Goal: Information Seeking & Learning: Check status

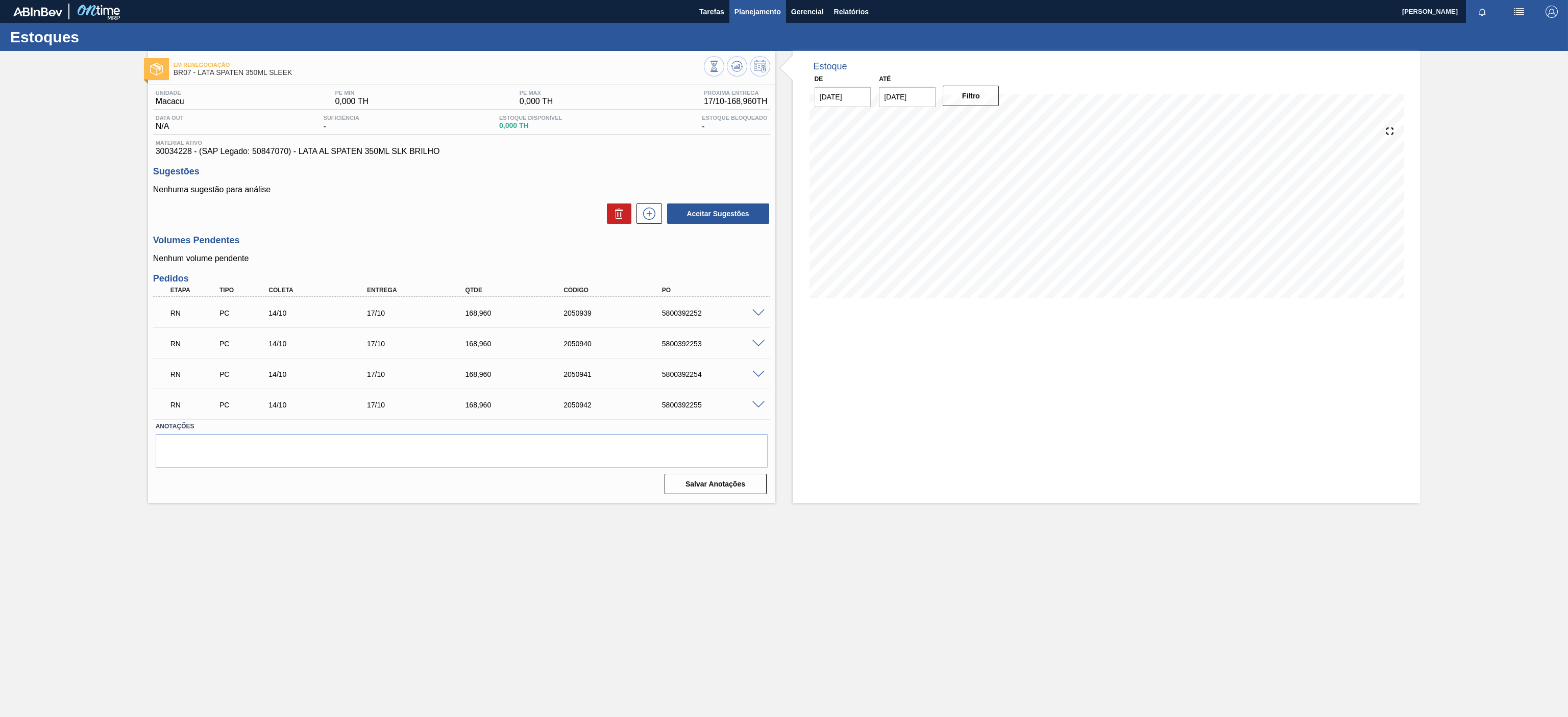
click at [746, 17] on span "Planejamento" at bounding box center [758, 12] width 46 height 12
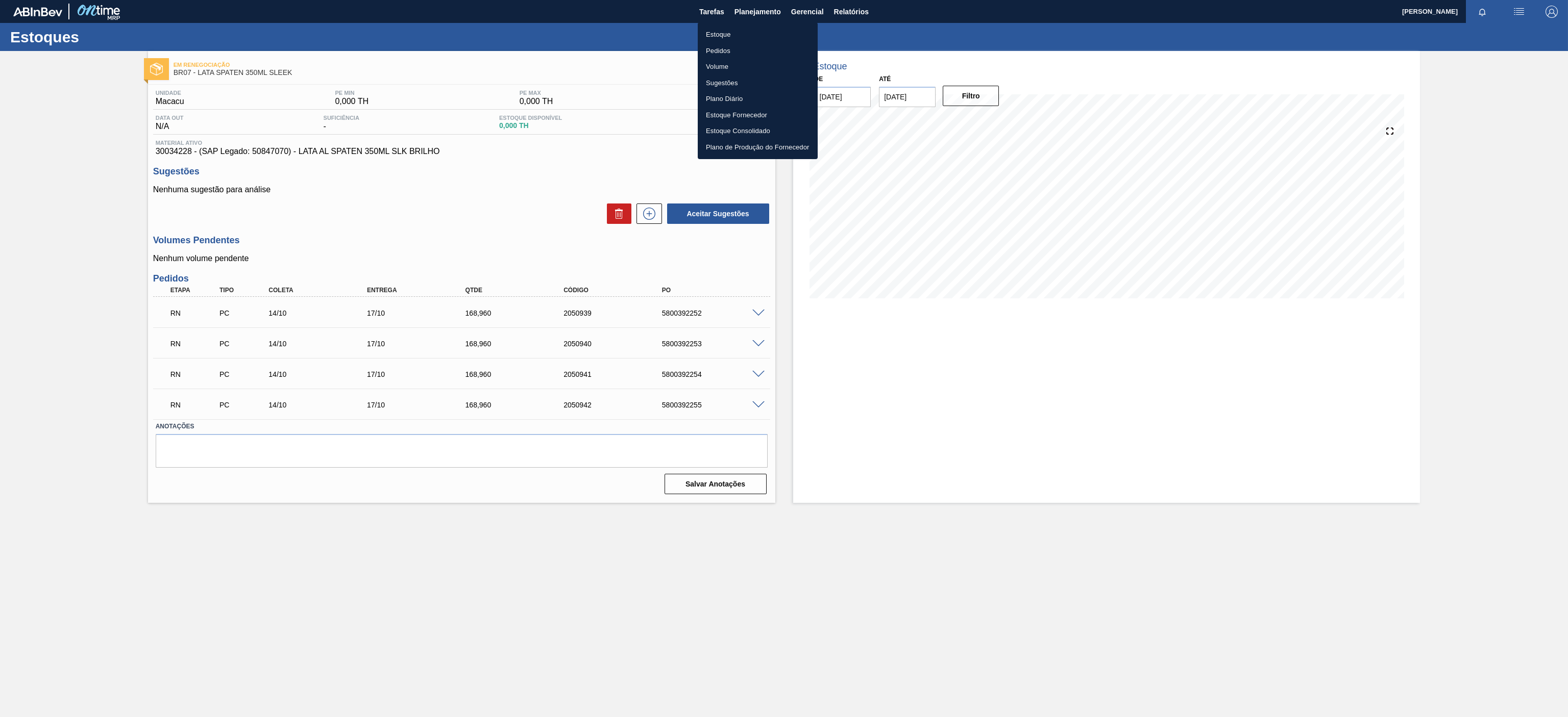
click at [714, 28] on li "Estoque" at bounding box center [758, 35] width 120 height 16
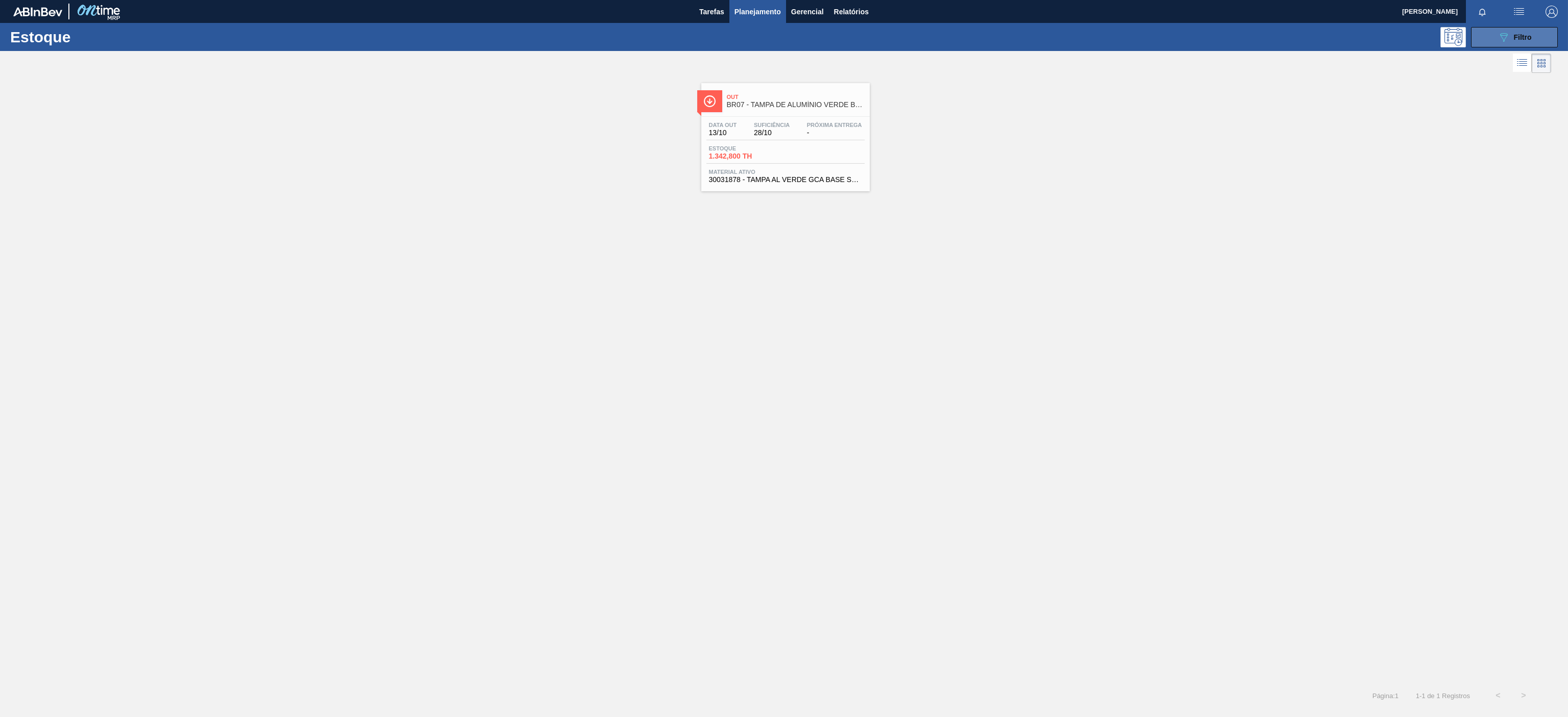
click at [1494, 35] on button "089F7B8B-B2A5-4AFE-B5C0-19BA573D28AC Filtro" at bounding box center [1514, 36] width 86 height 20
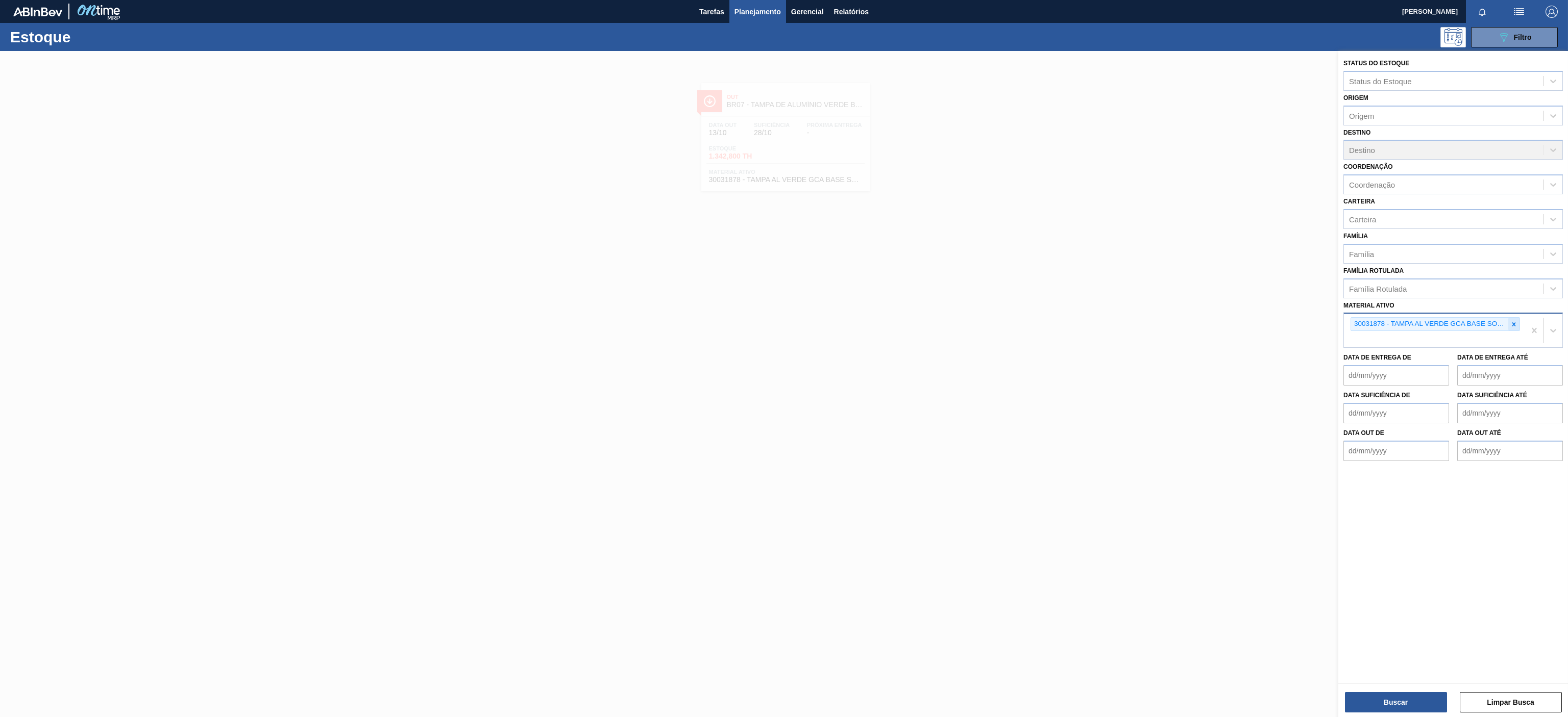
click at [1510, 327] on icon at bounding box center [1514, 325] width 7 height 7
paste ativo "30003637"
type ativo "30003637"
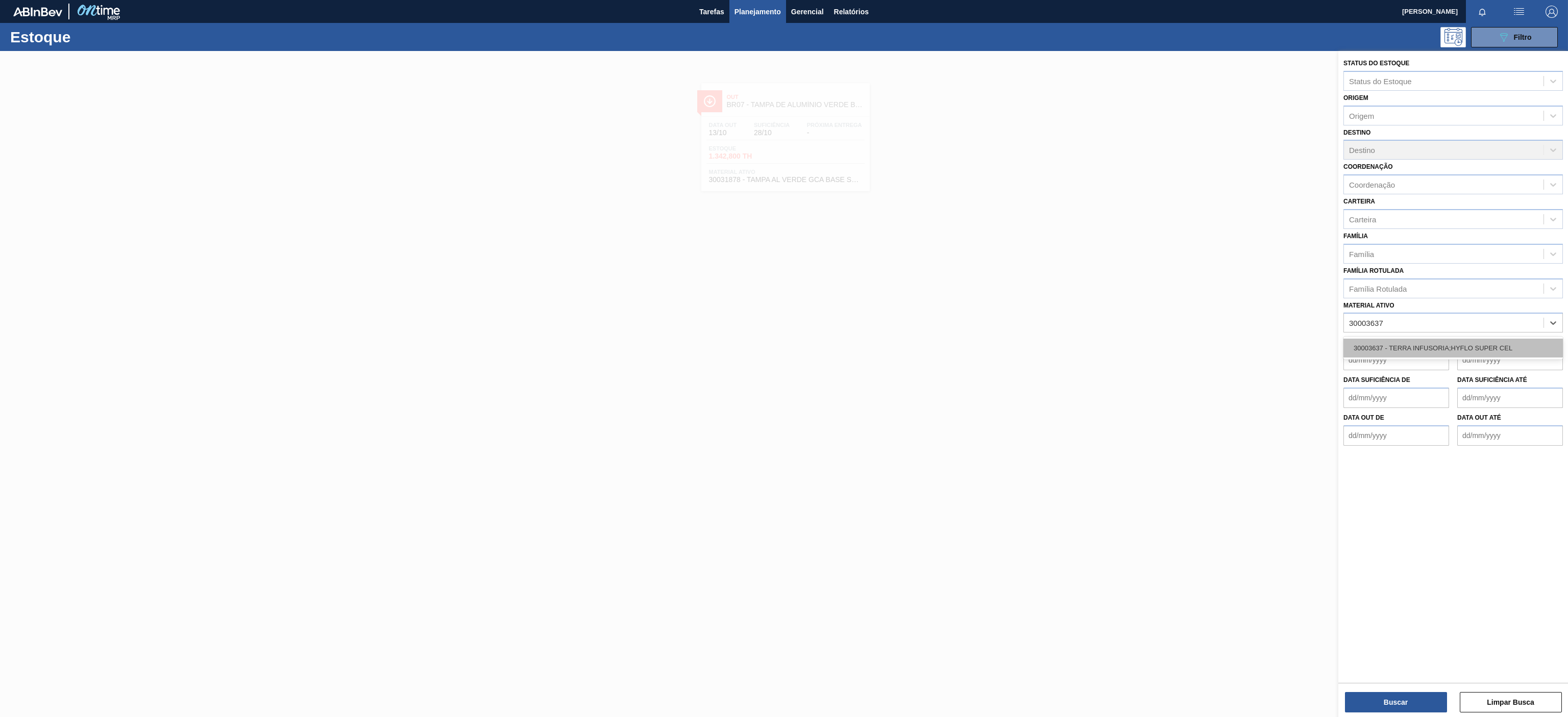
click at [1419, 346] on div "30003637 - TERRA INFUSORIA;HYFLO SUPER CEL" at bounding box center [1453, 348] width 220 height 19
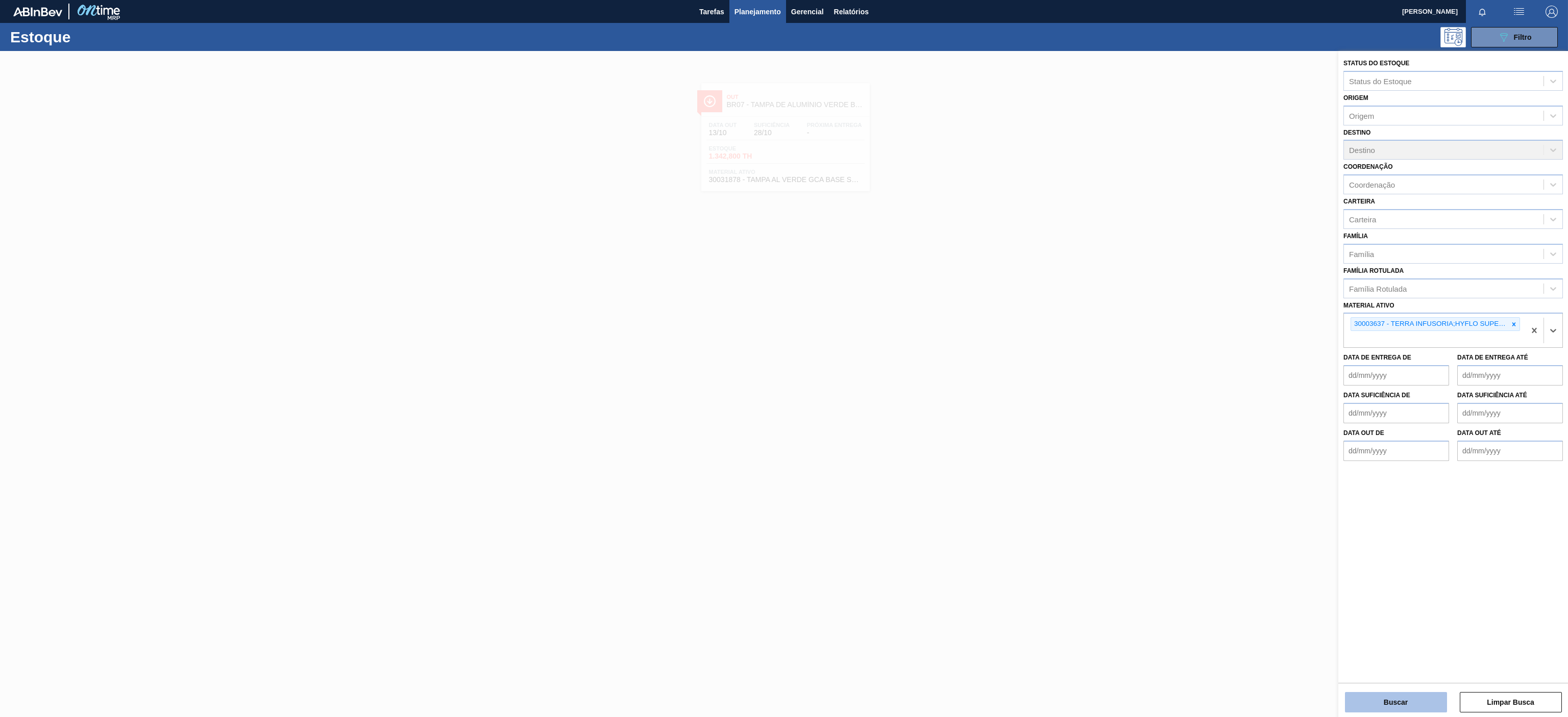
click at [1431, 707] on button "Buscar" at bounding box center [1395, 702] width 102 height 20
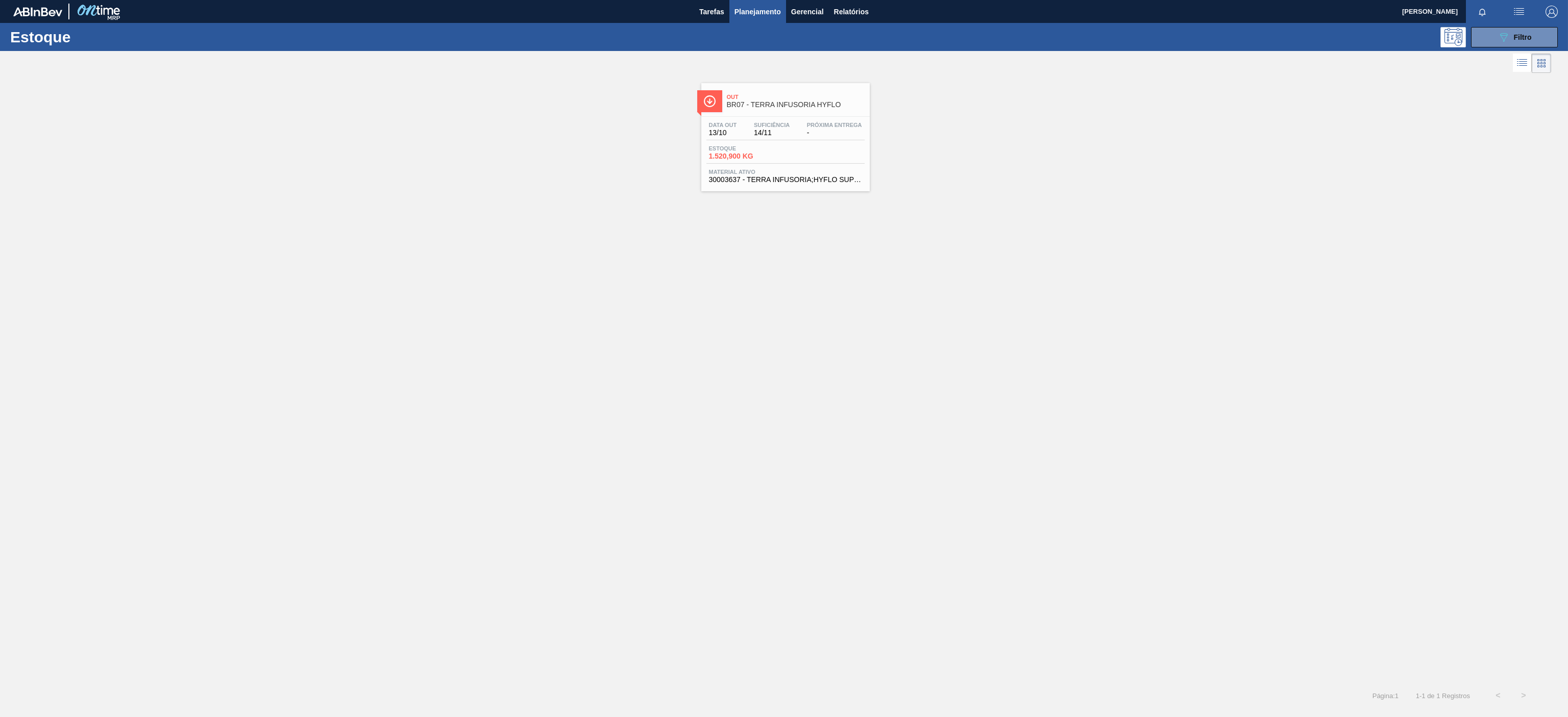
click at [788, 148] on div "Estoque 1.520,900 KG" at bounding box center [785, 154] width 158 height 19
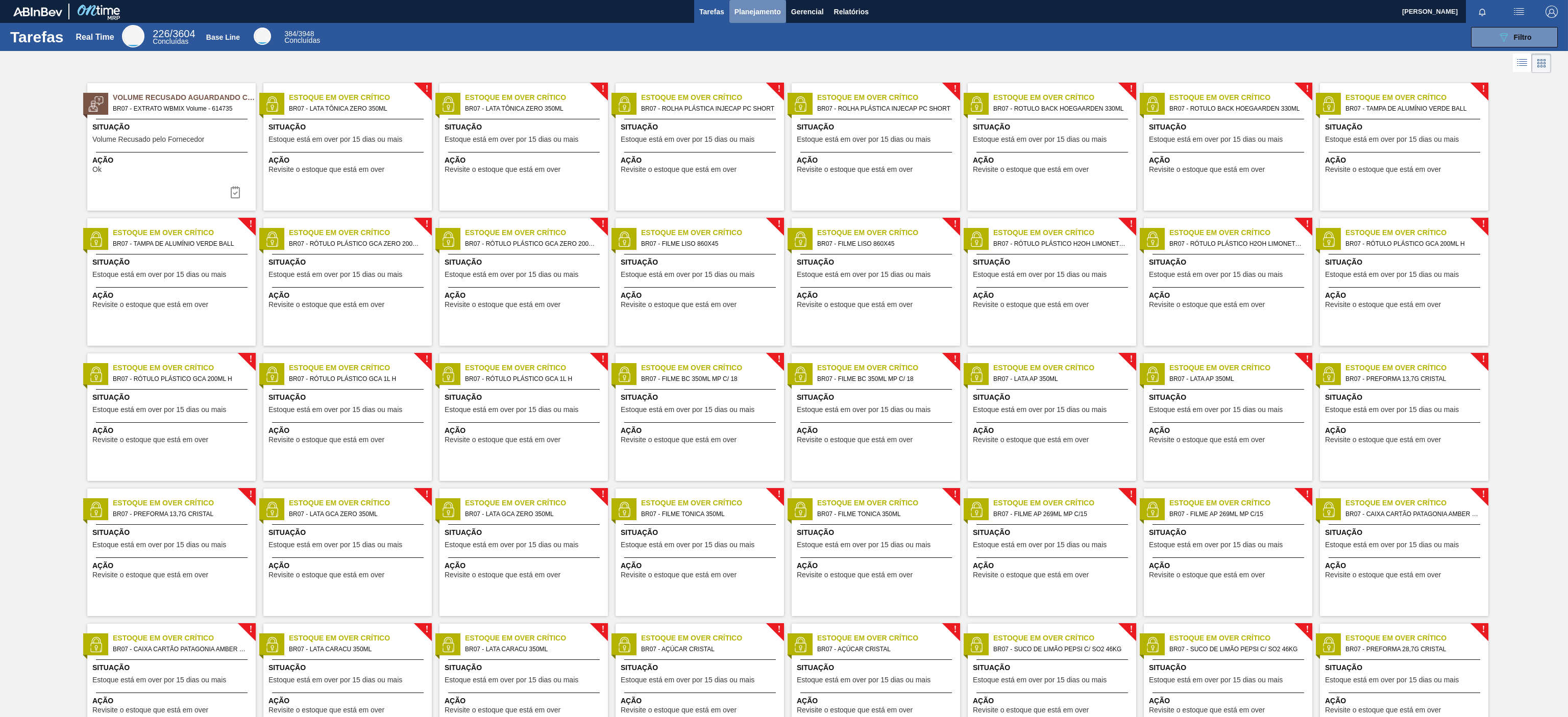
click at [748, 3] on button "Planejamento" at bounding box center [758, 11] width 57 height 23
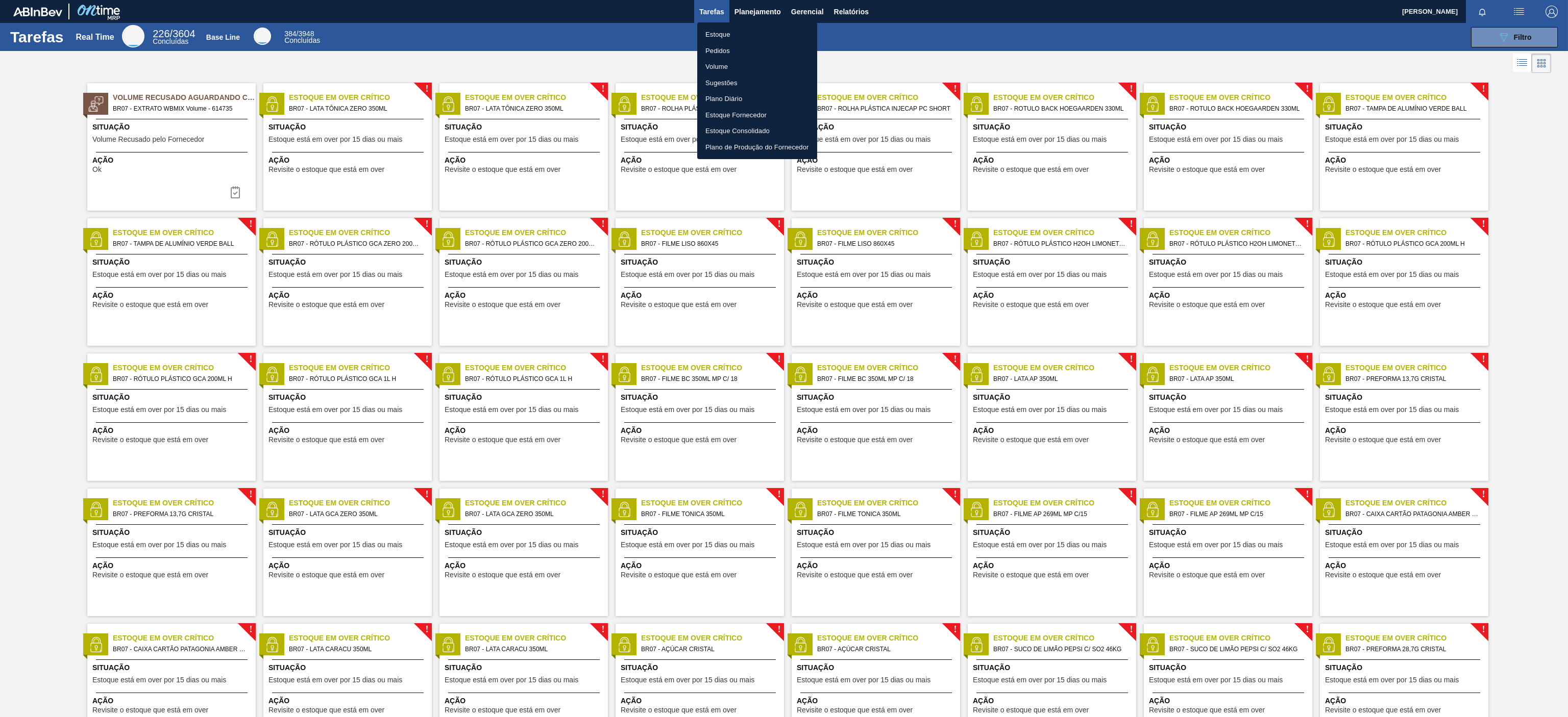
click at [1529, 22] on div at bounding box center [784, 358] width 1568 height 717
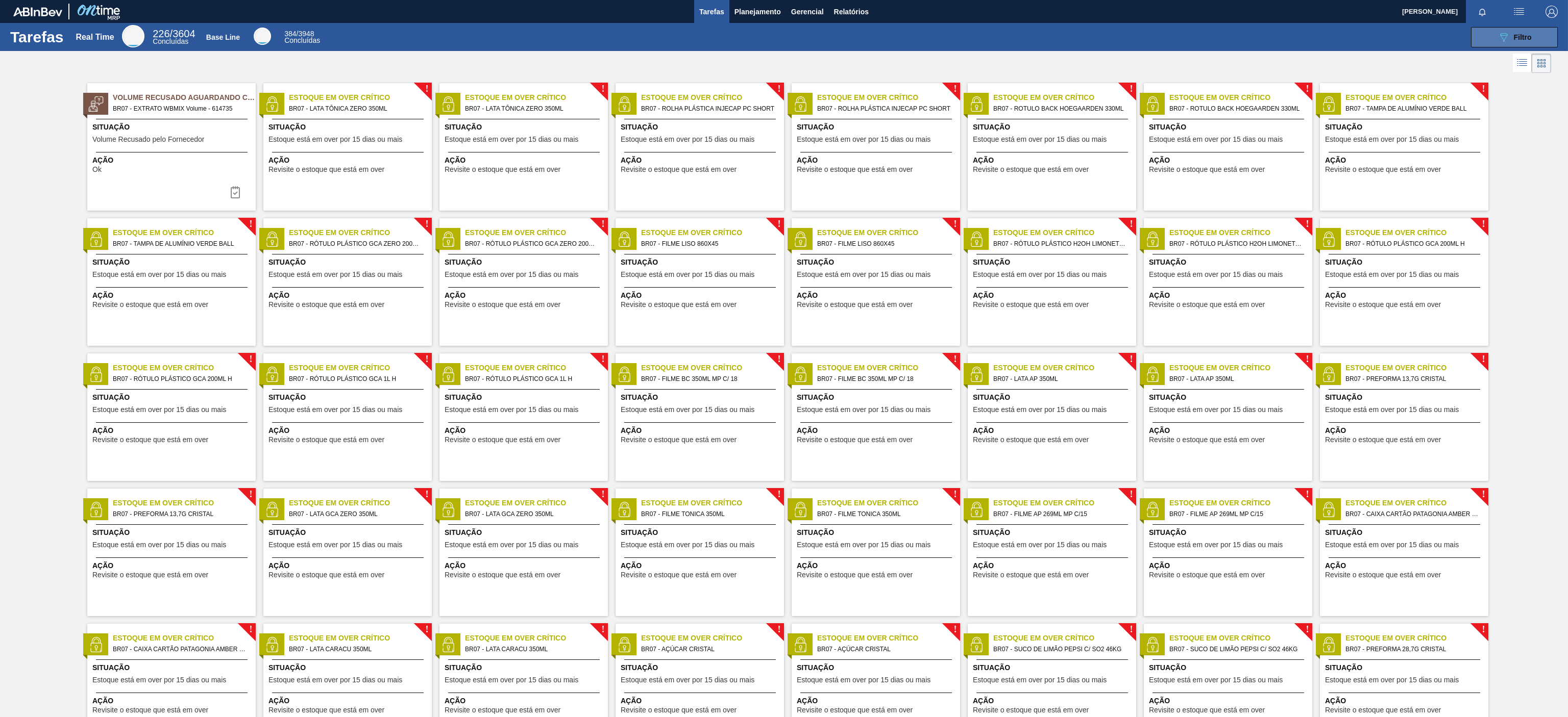
click at [1511, 30] on button "089F7B8B-B2A5-4AFE-B5C0-19BA573D28AC Filtro" at bounding box center [1514, 36] width 86 height 20
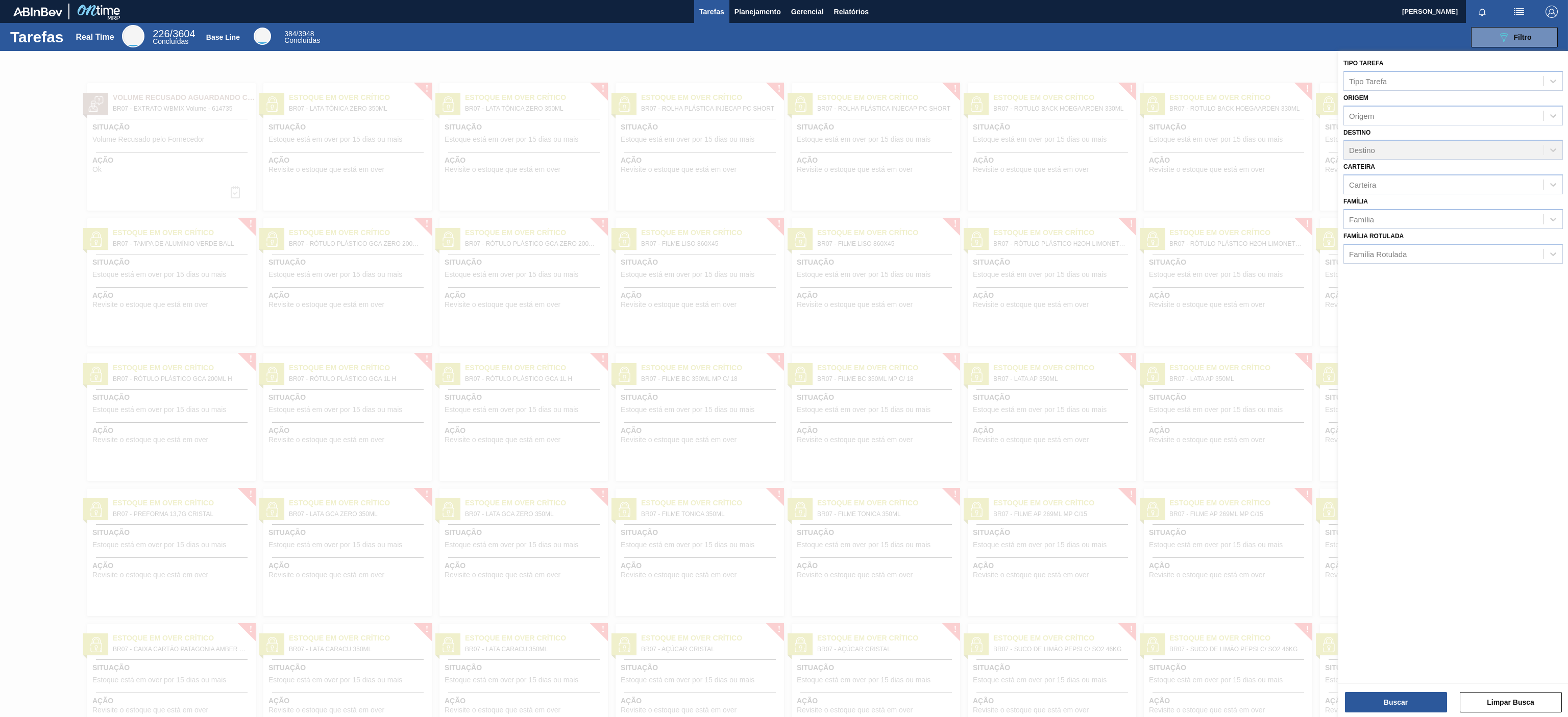
click at [901, 71] on div at bounding box center [784, 410] width 1568 height 717
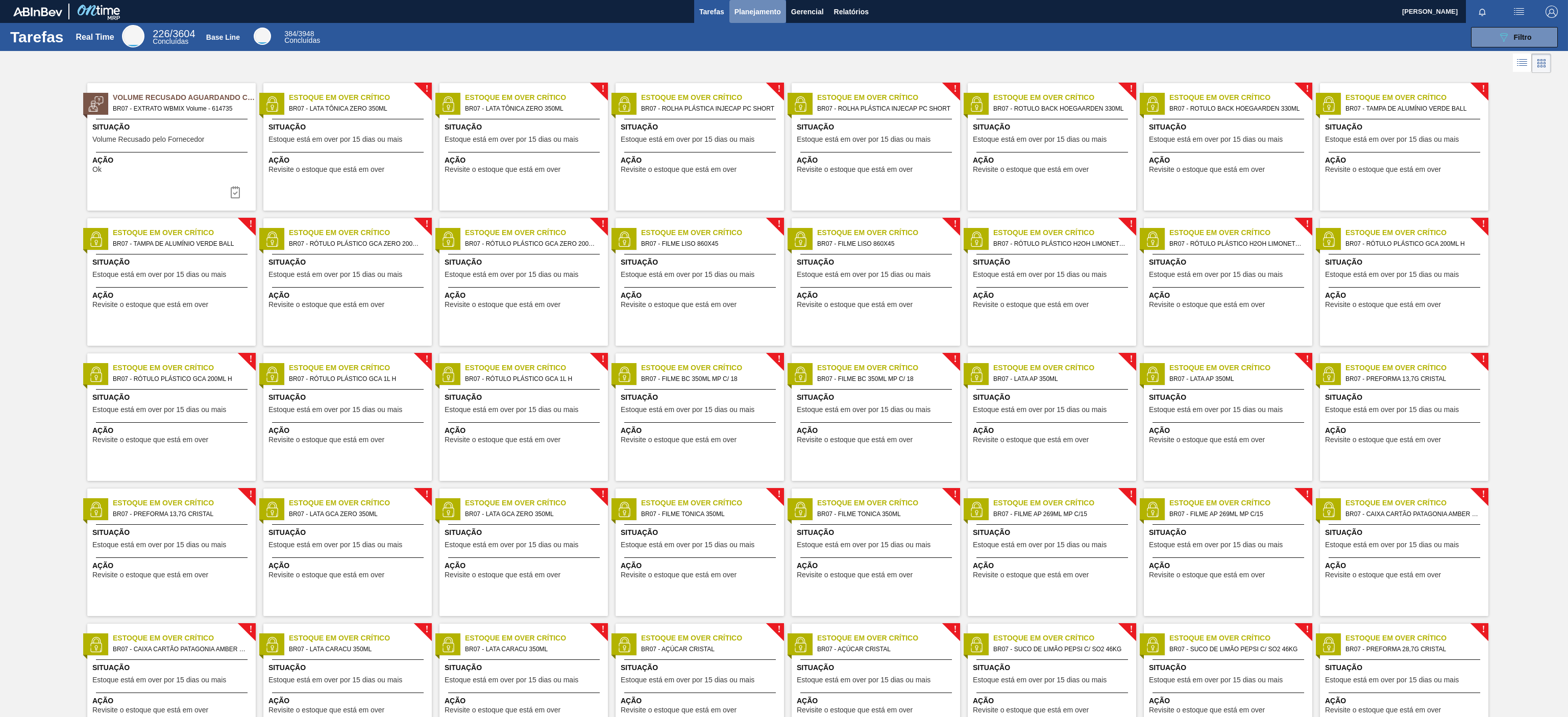
click at [735, 11] on span "Planejamento" at bounding box center [758, 12] width 46 height 12
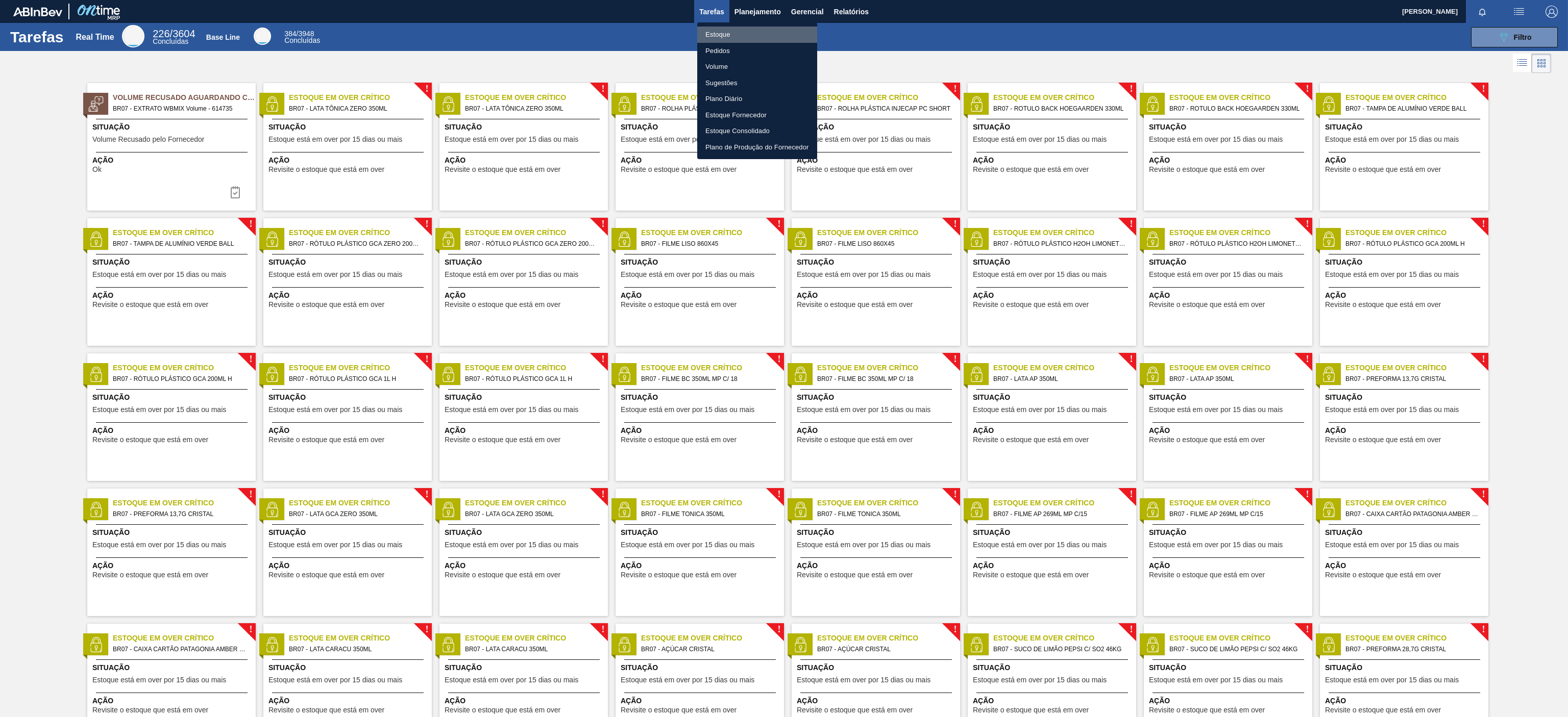
click at [727, 28] on li "Estoque" at bounding box center [757, 35] width 120 height 16
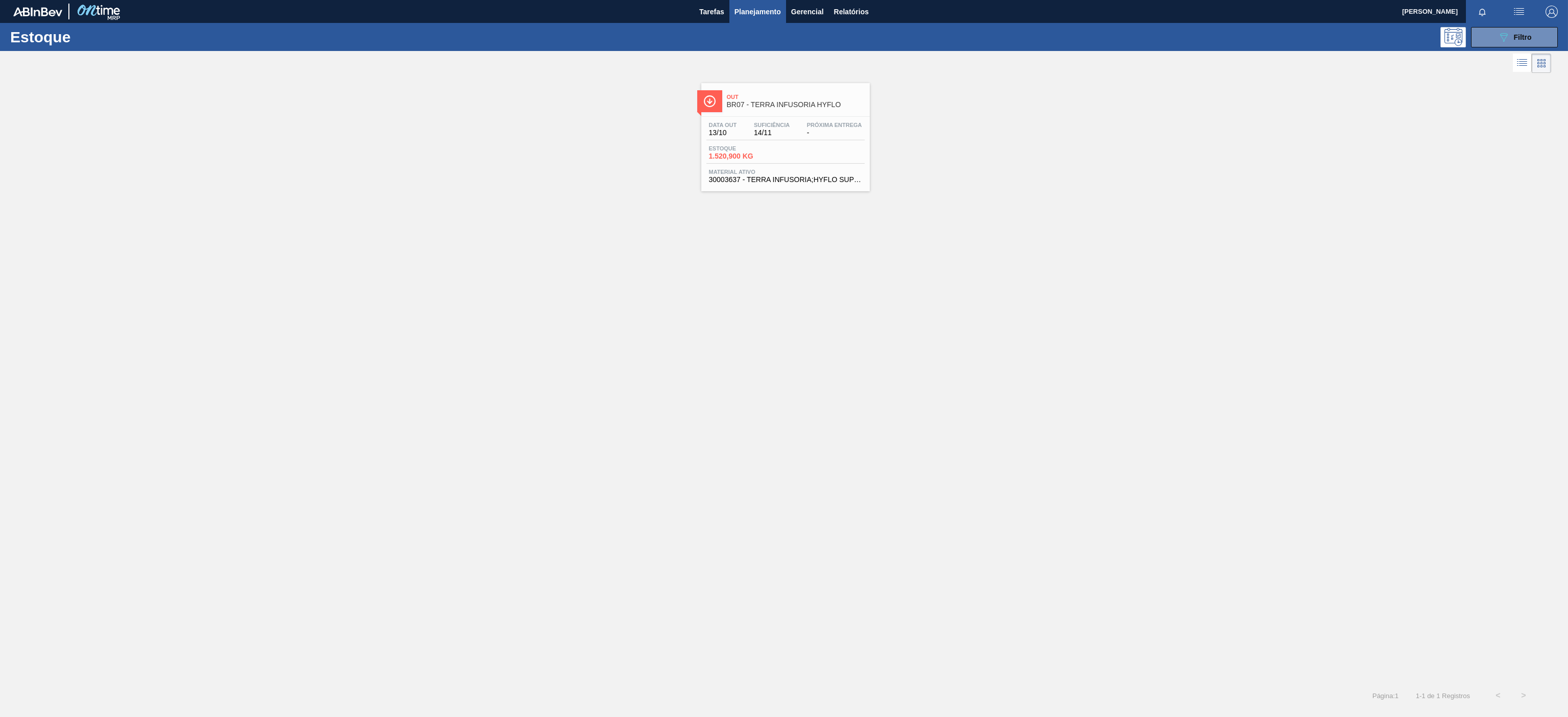
click at [787, 131] on span "14/11" at bounding box center [772, 133] width 36 height 7
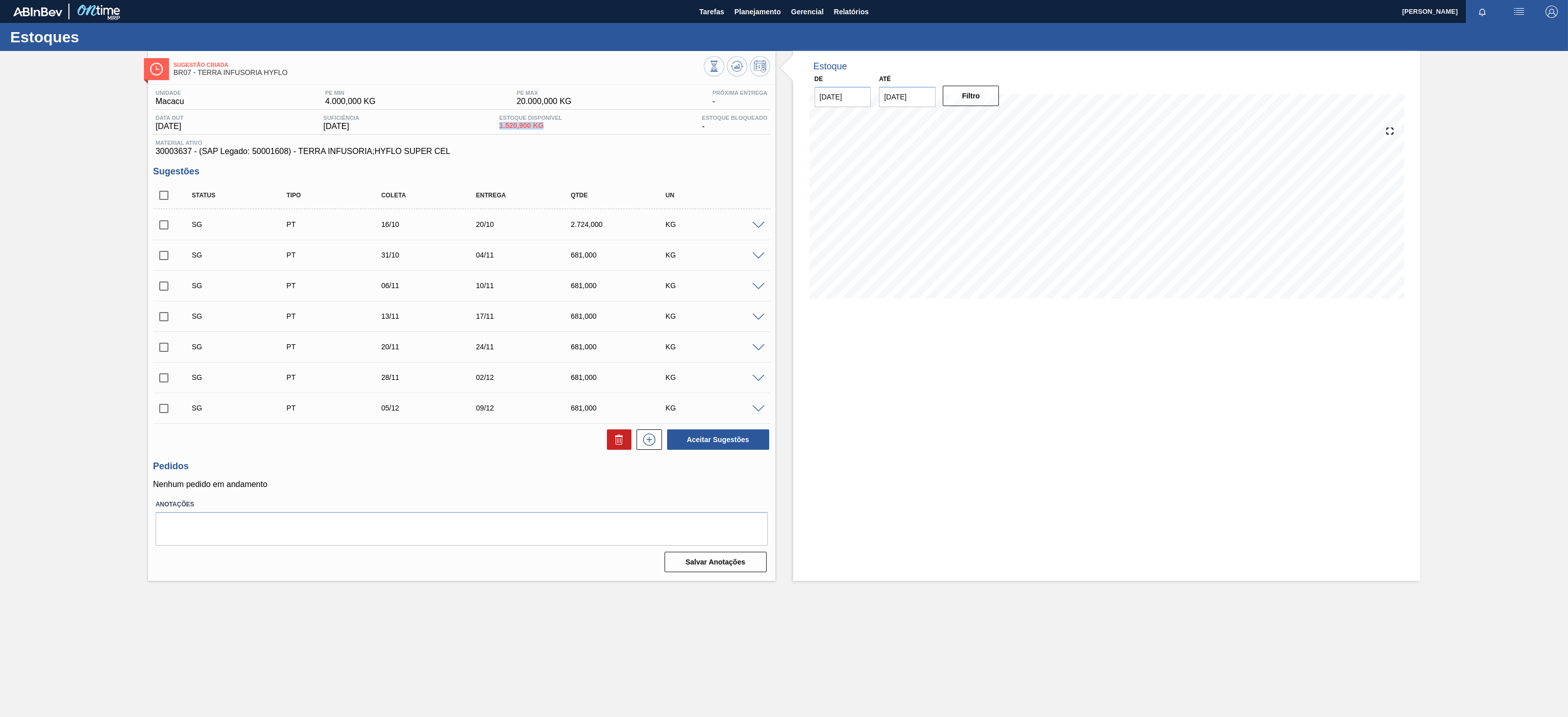
drag, startPoint x: 507, startPoint y: 127, endPoint x: 571, endPoint y: 134, distance: 64.4
click at [571, 134] on div "Data out 13/10/2025 Suficiência 14/11/2025 Estoque Disponível 1.520,900 KG Esto…" at bounding box center [462, 124] width 617 height 20
copy span "1.520,900 KG"
click at [757, 16] on span "Planejamento" at bounding box center [758, 12] width 46 height 12
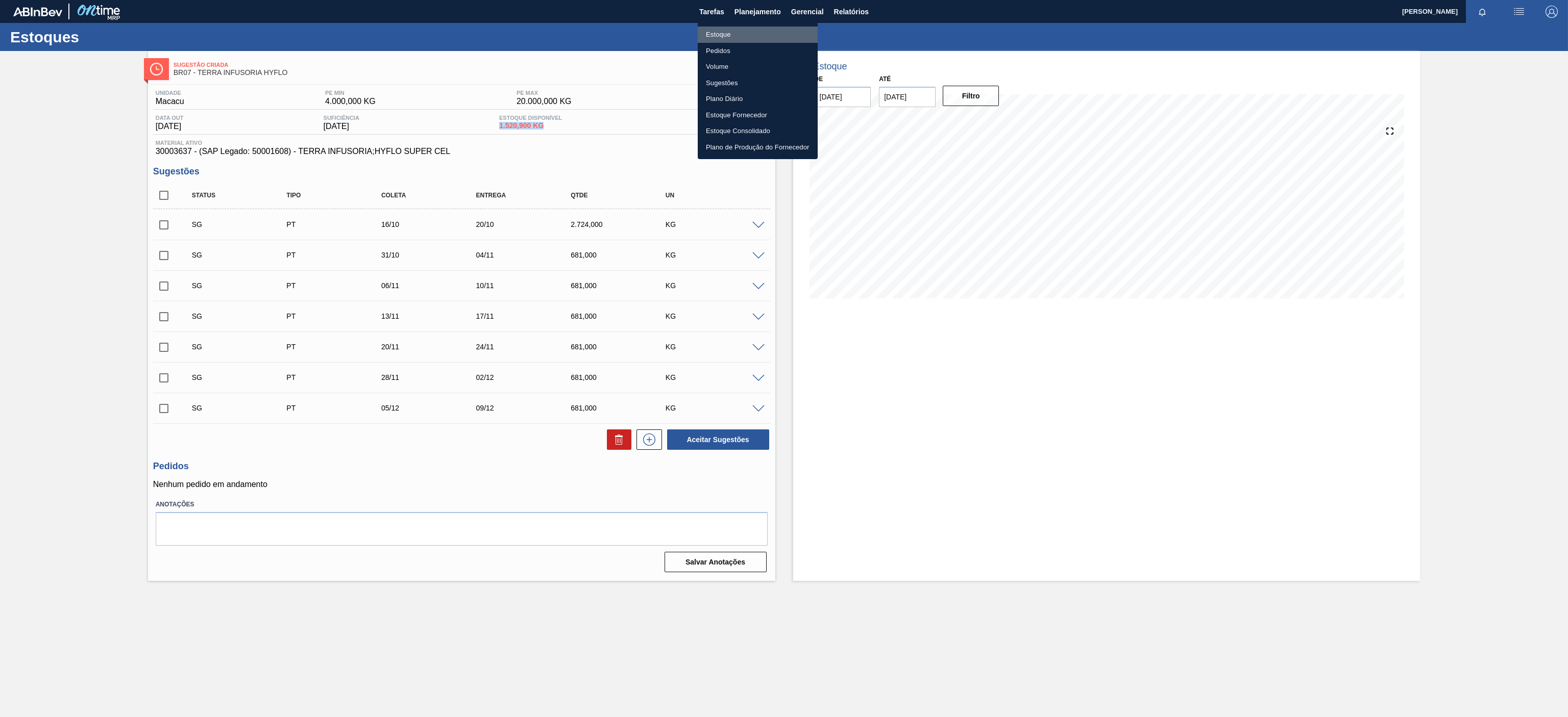
click at [737, 30] on li "Estoque" at bounding box center [758, 35] width 120 height 16
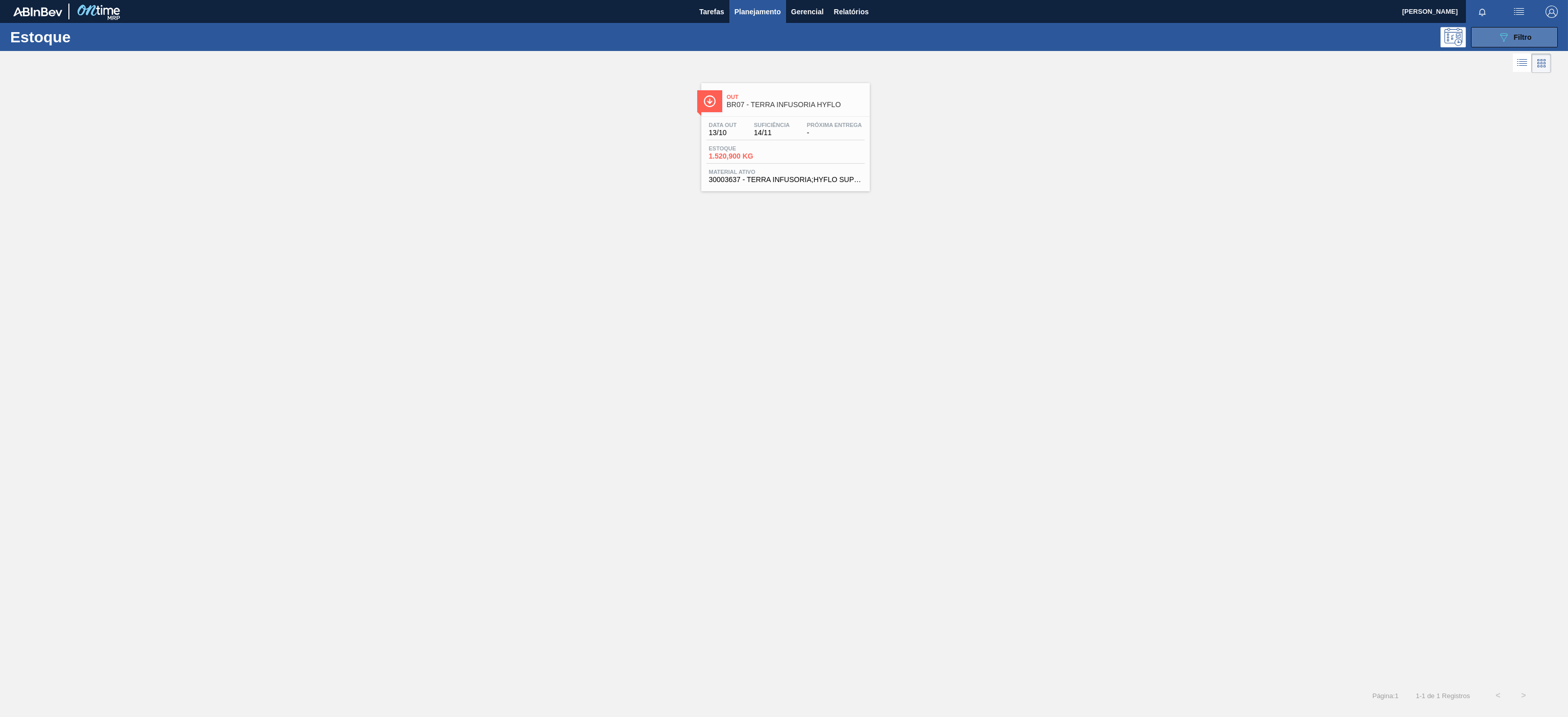
click at [1500, 34] on icon "089F7B8B-B2A5-4AFE-B5C0-19BA573D28AC" at bounding box center [1503, 37] width 12 height 12
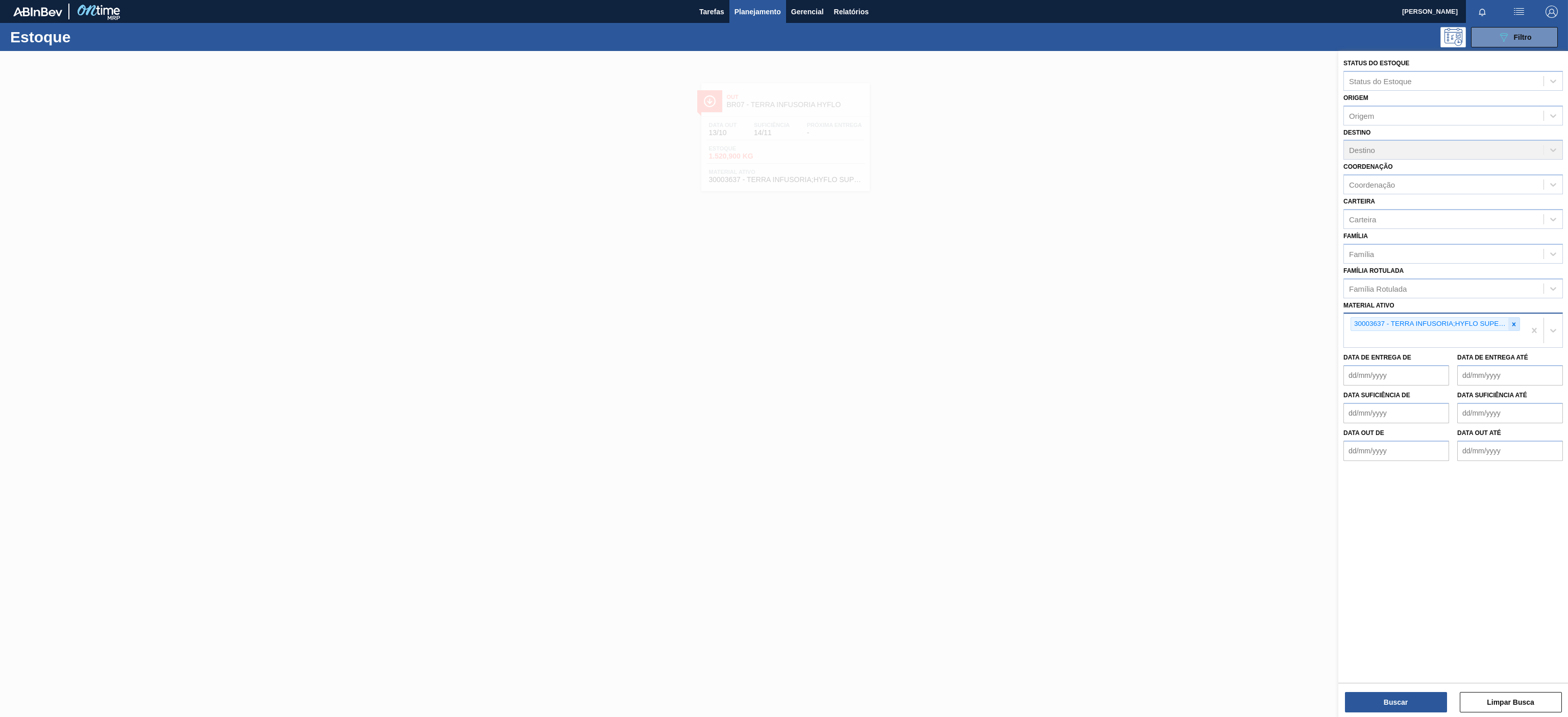
click at [1510, 323] on icon at bounding box center [1514, 325] width 7 height 7
paste ativo "30009591"
type ativo "30009591"
click at [1494, 337] on div "Data de Entrega até" at bounding box center [1510, 352] width 106 height 35
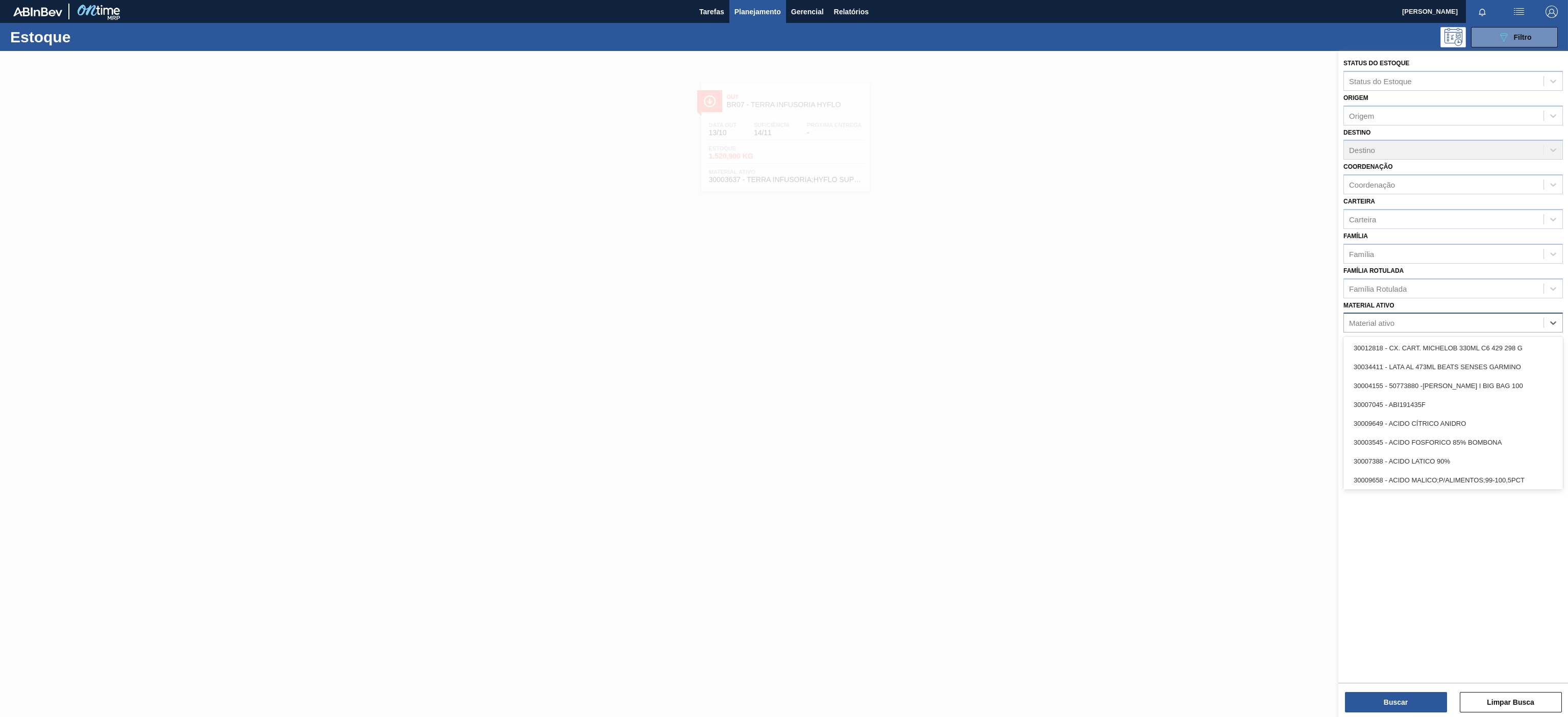
click at [1464, 327] on div "Material ativo" at bounding box center [1444, 323] width 200 height 15
paste ativo "30009591"
type ativo "30009591"
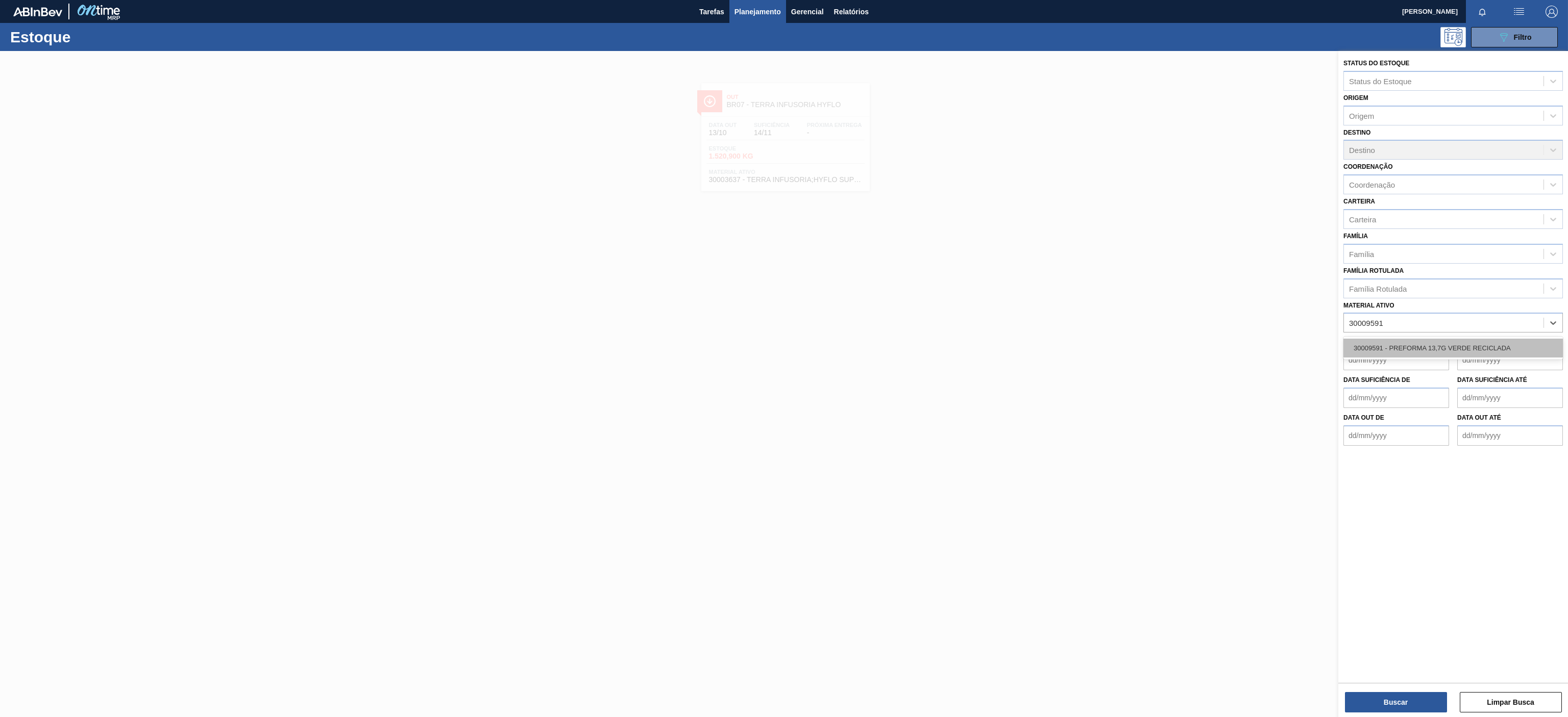
click at [1457, 344] on div "30009591 - PREFORMA 13,7G VERDE RECICLADA" at bounding box center [1453, 348] width 220 height 19
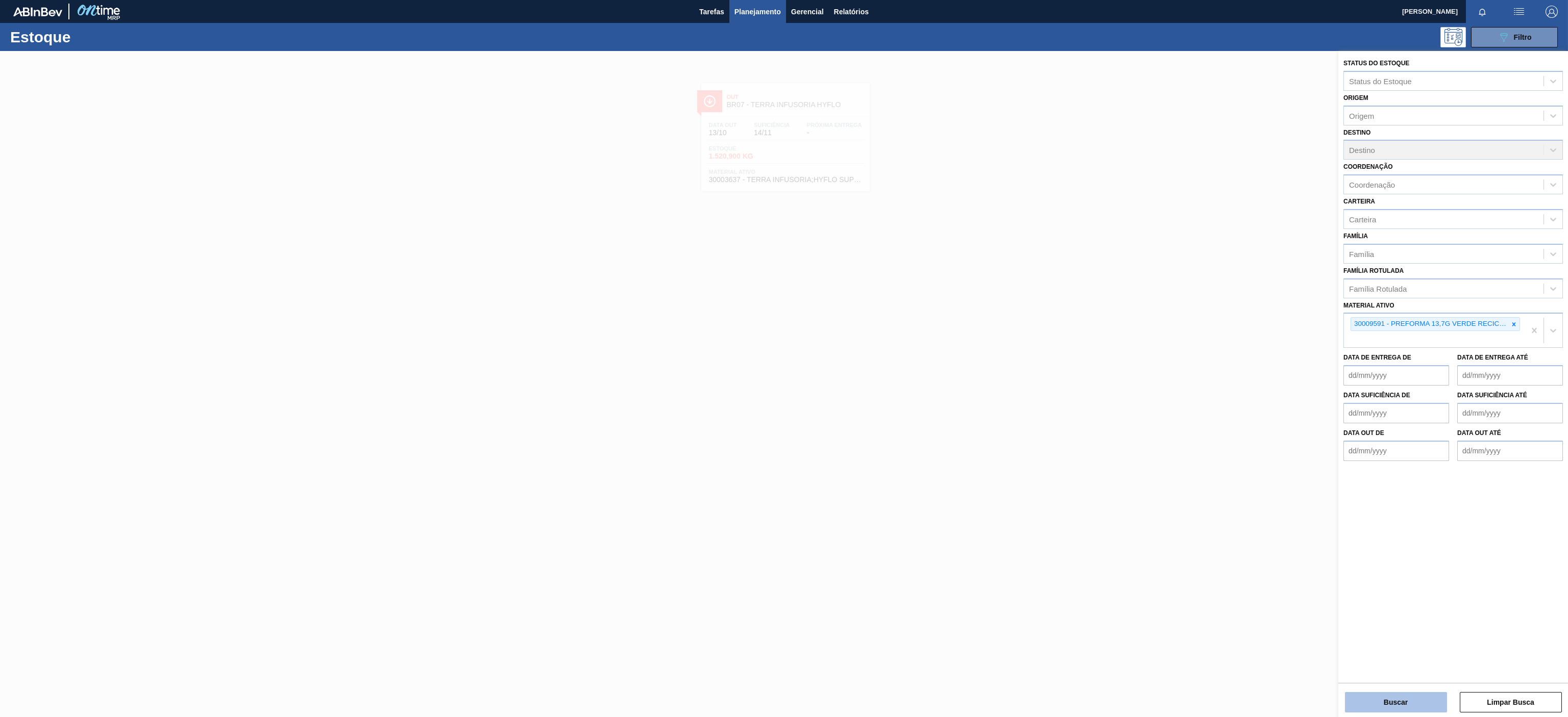
click at [1394, 707] on button "Buscar" at bounding box center [1395, 702] width 102 height 20
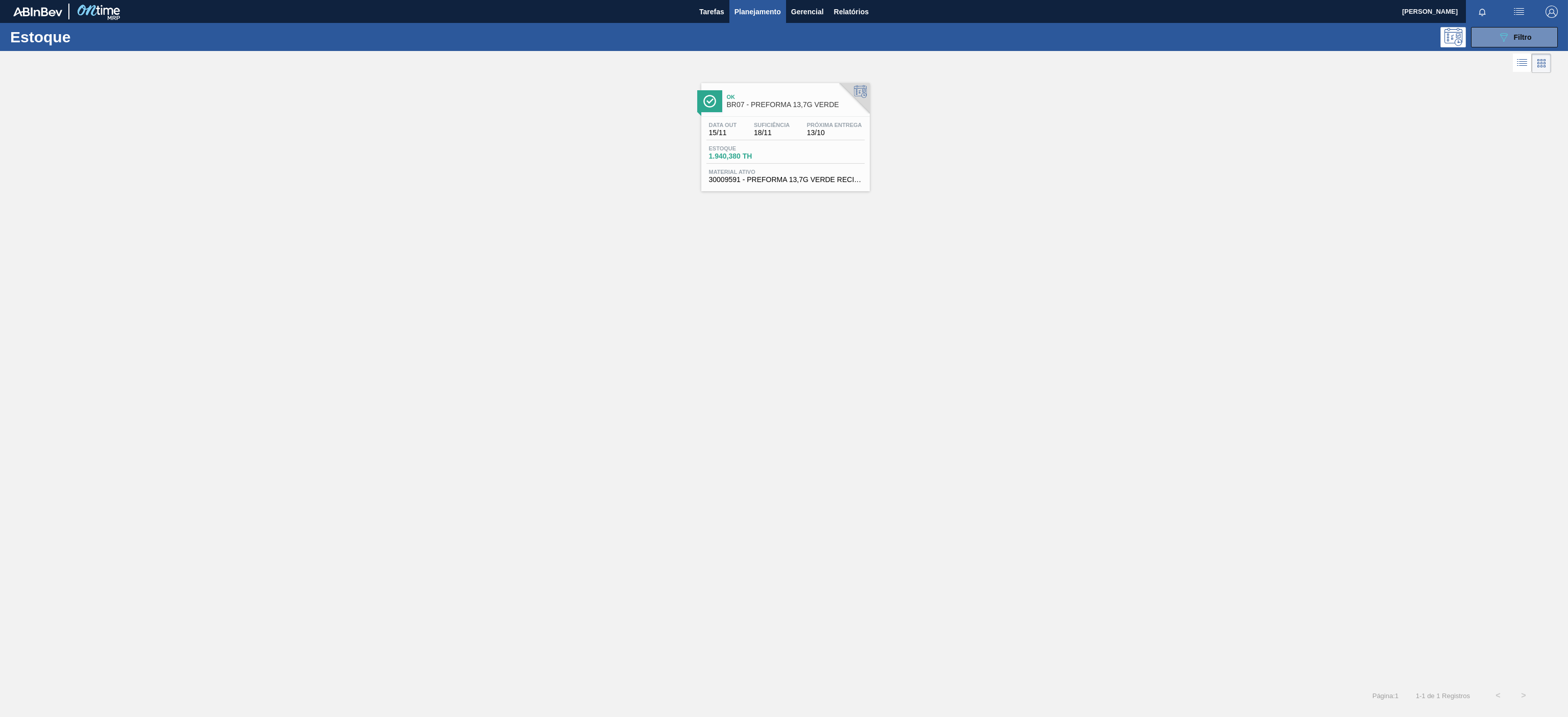
click at [787, 123] on span "Suficiência" at bounding box center [772, 125] width 36 height 6
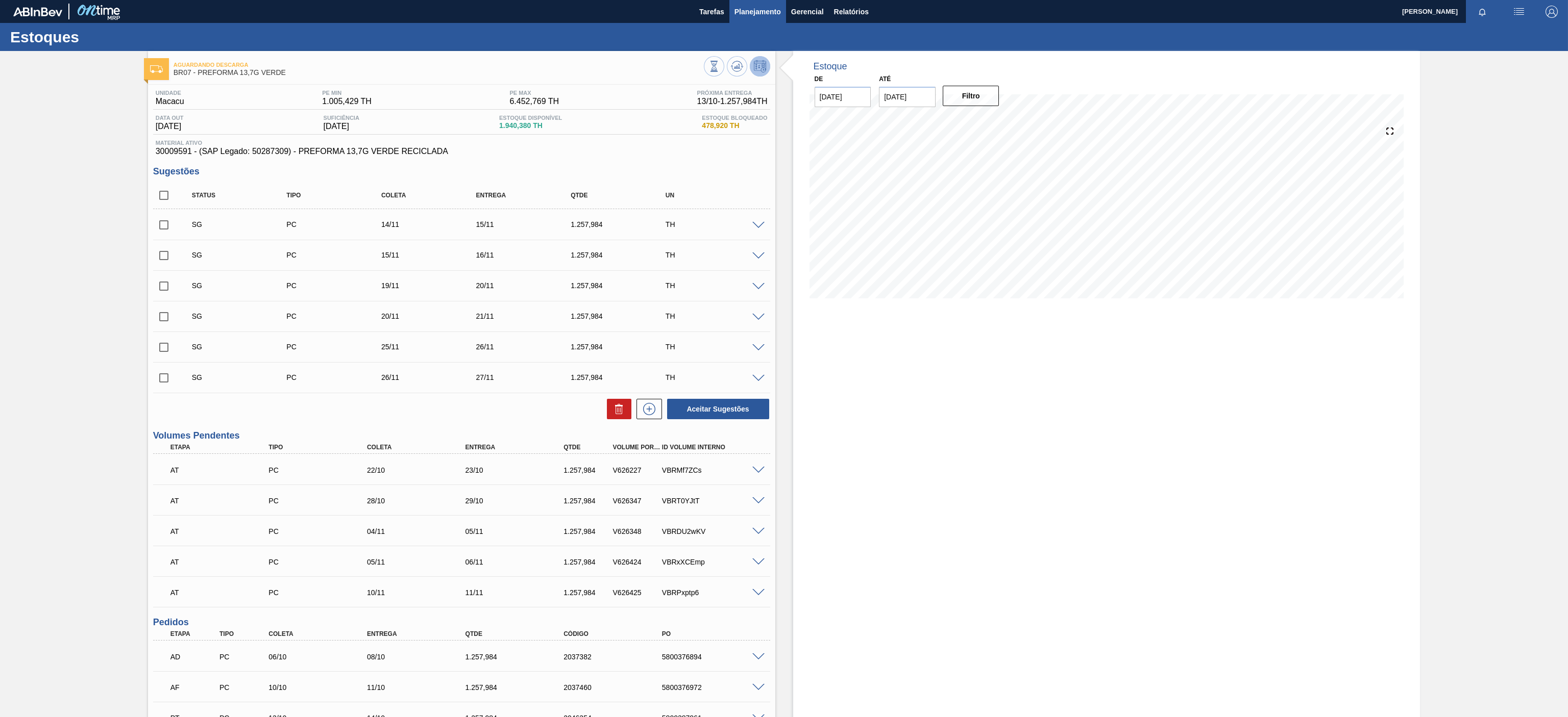
click at [761, 14] on span "Planejamento" at bounding box center [758, 12] width 46 height 12
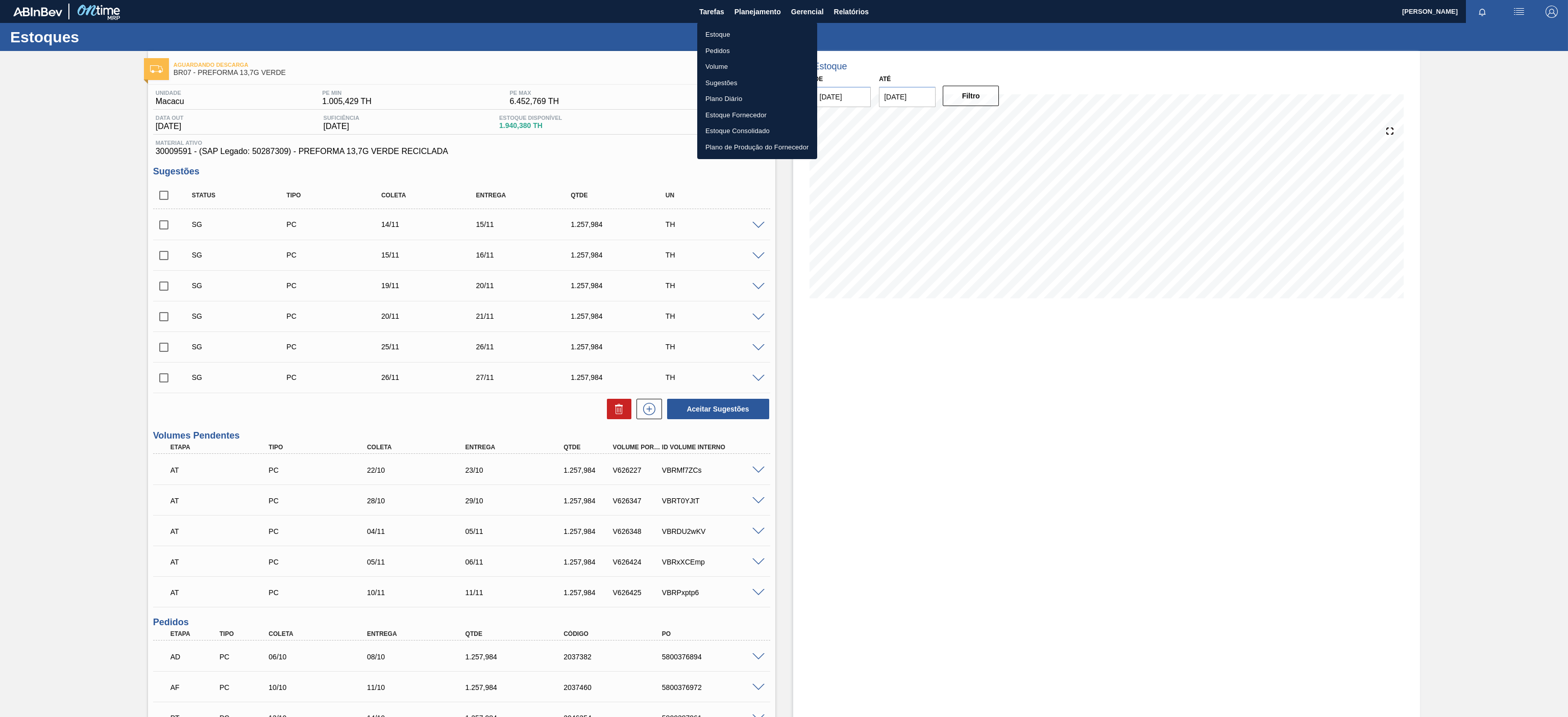
click at [953, 498] on div at bounding box center [784, 358] width 1568 height 717
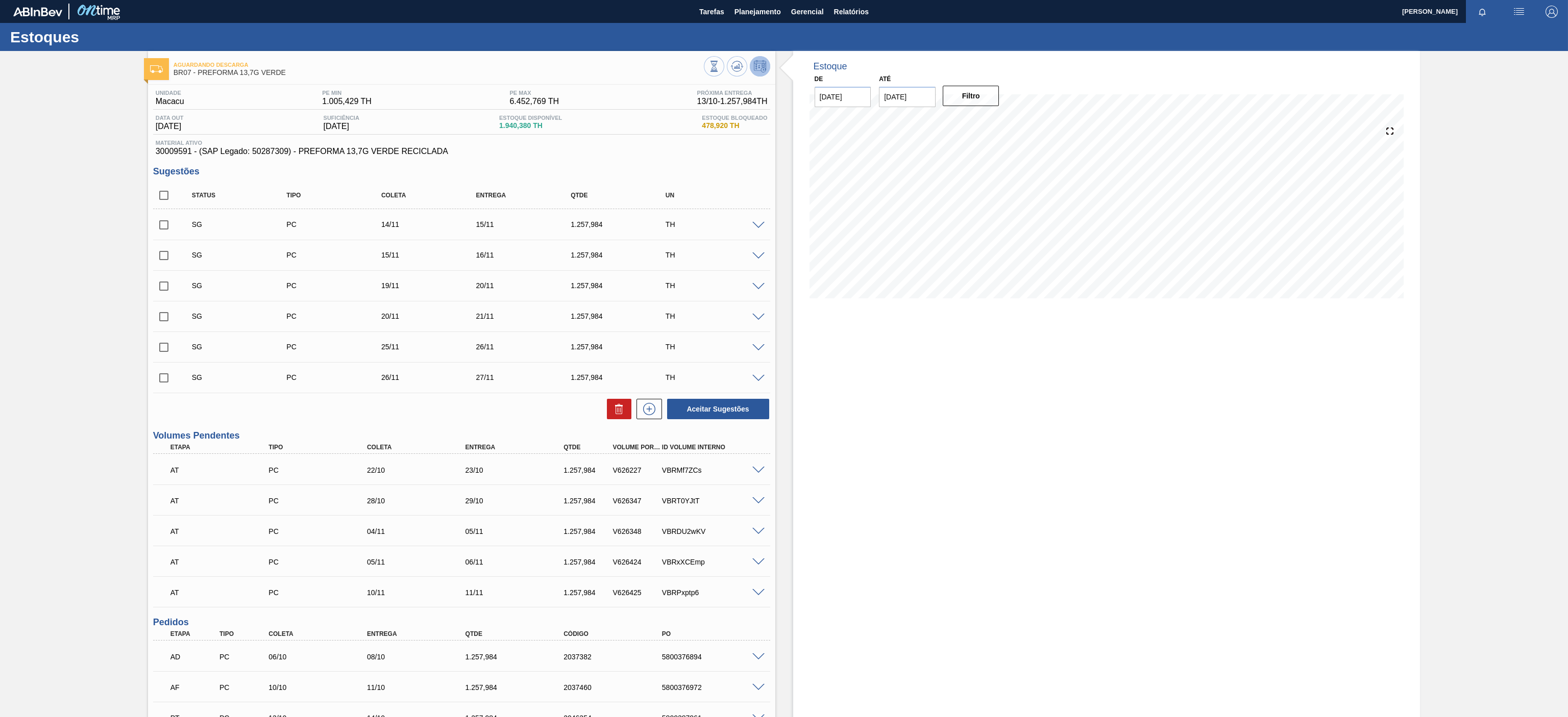
click at [953, 498] on div "Estoque De 13/10/2025 Até 27/10/2025 Filtro" at bounding box center [1107, 479] width 627 height 857
click at [755, 9] on span "Planejamento" at bounding box center [758, 12] width 46 height 12
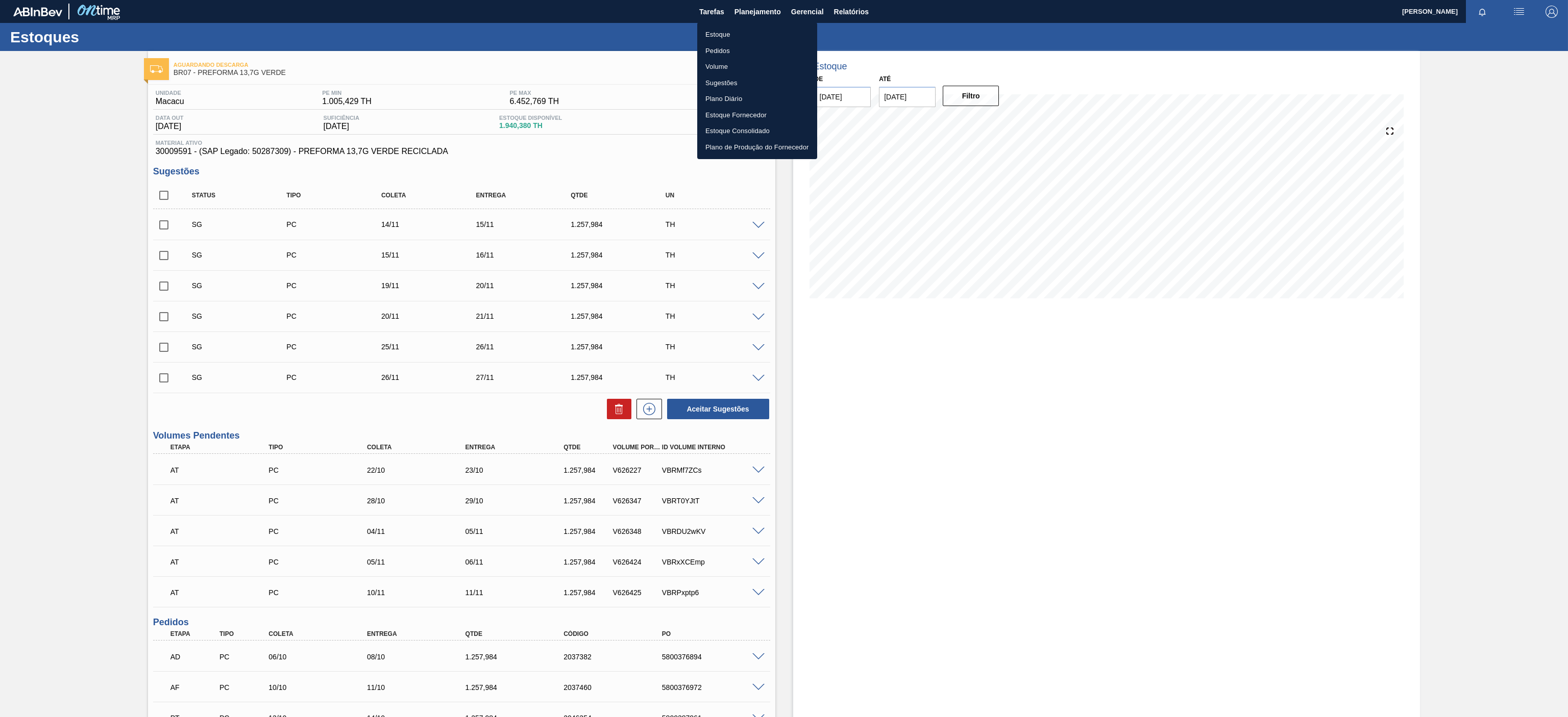
click at [731, 28] on li "Estoque" at bounding box center [757, 35] width 120 height 16
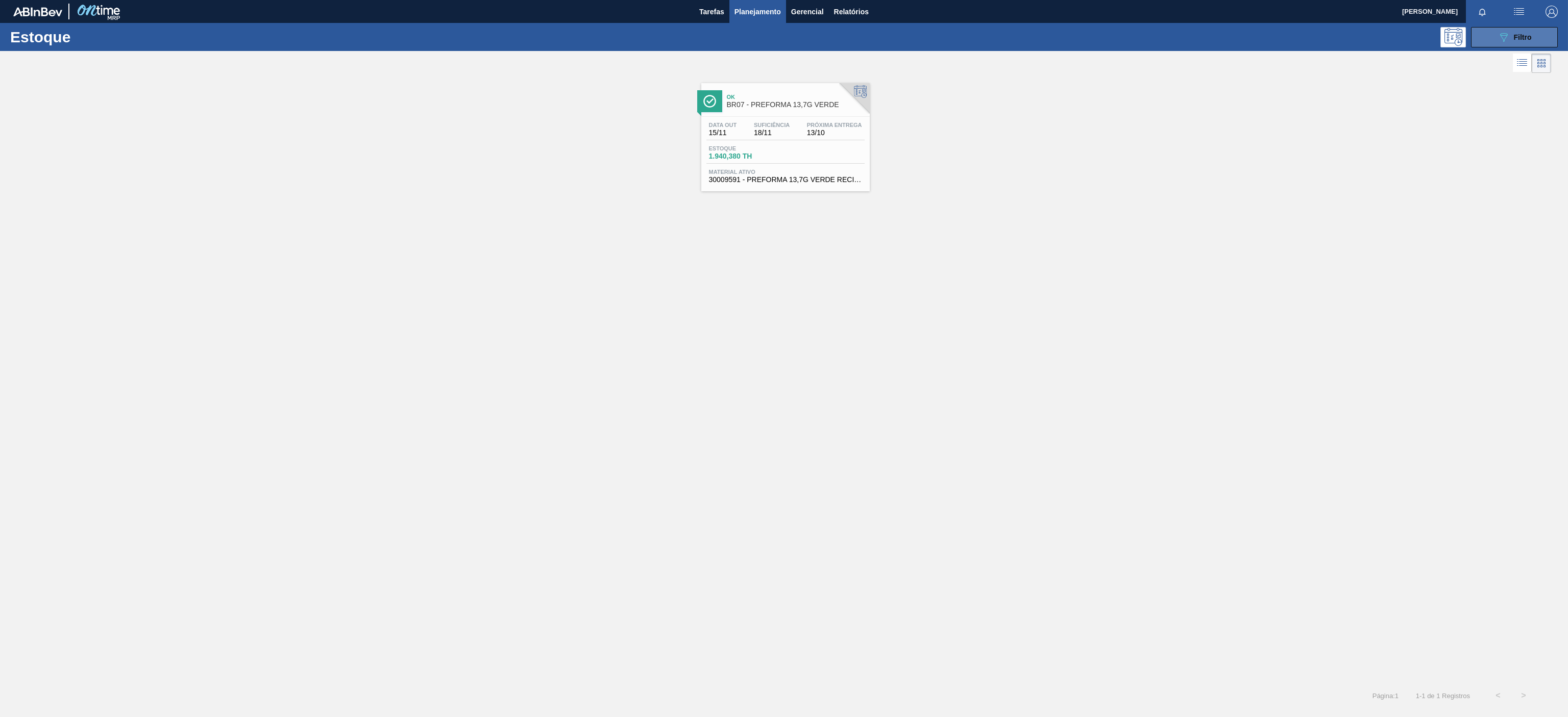
click at [1537, 37] on button "089F7B8B-B2A5-4AFE-B5C0-19BA573D28AC Filtro" at bounding box center [1514, 36] width 86 height 20
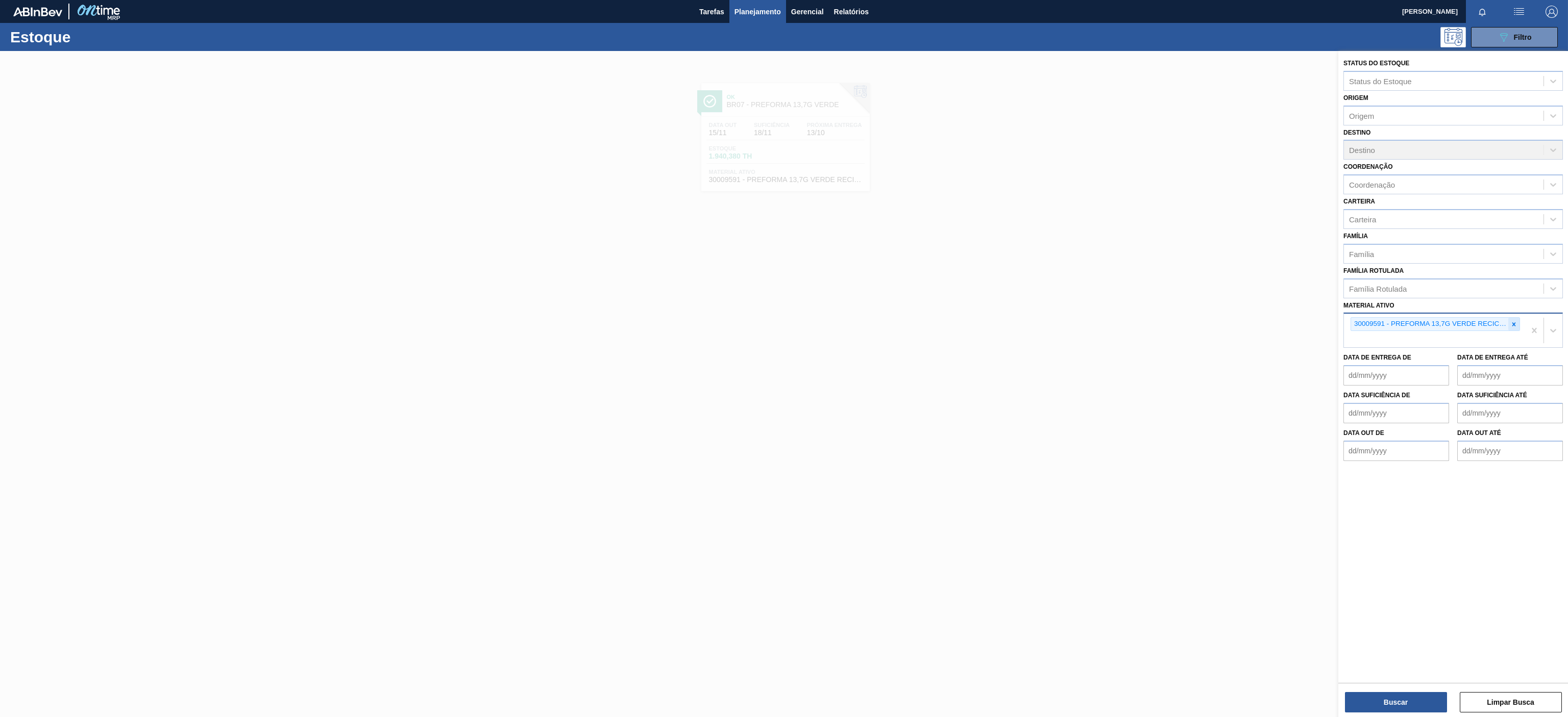
click at [1508, 322] on div at bounding box center [1514, 324] width 11 height 13
paste ativo "30002876"
type ativo "30002876"
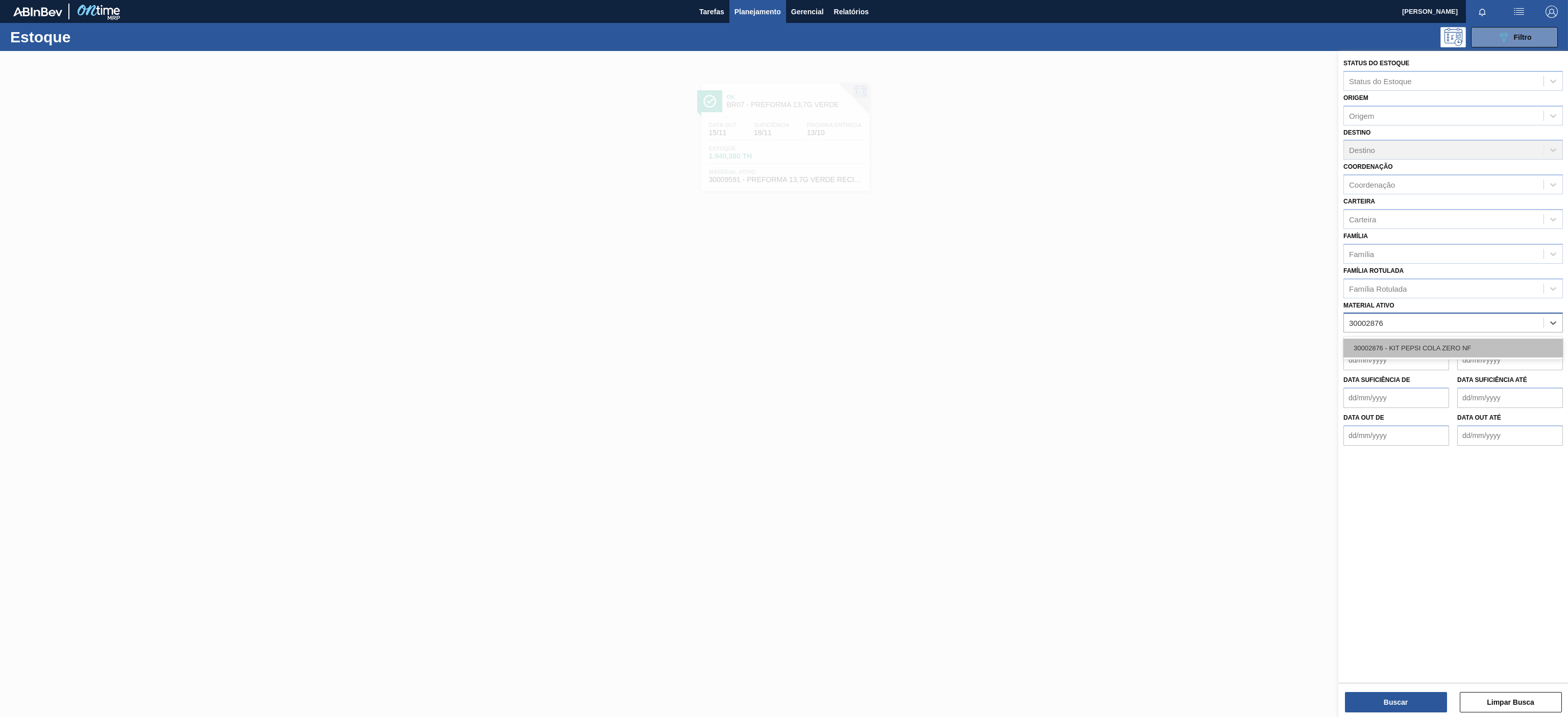
click at [1452, 351] on div "30002876 - KIT PEPSI COLA ZERO NF" at bounding box center [1453, 348] width 220 height 19
drag, startPoint x: 1421, startPoint y: 689, endPoint x: 1423, endPoint y: 700, distance: 11.2
click at [1423, 700] on div "Buscar Limpar Busca" at bounding box center [1453, 697] width 229 height 28
click at [1423, 700] on button "Buscar" at bounding box center [1395, 702] width 102 height 20
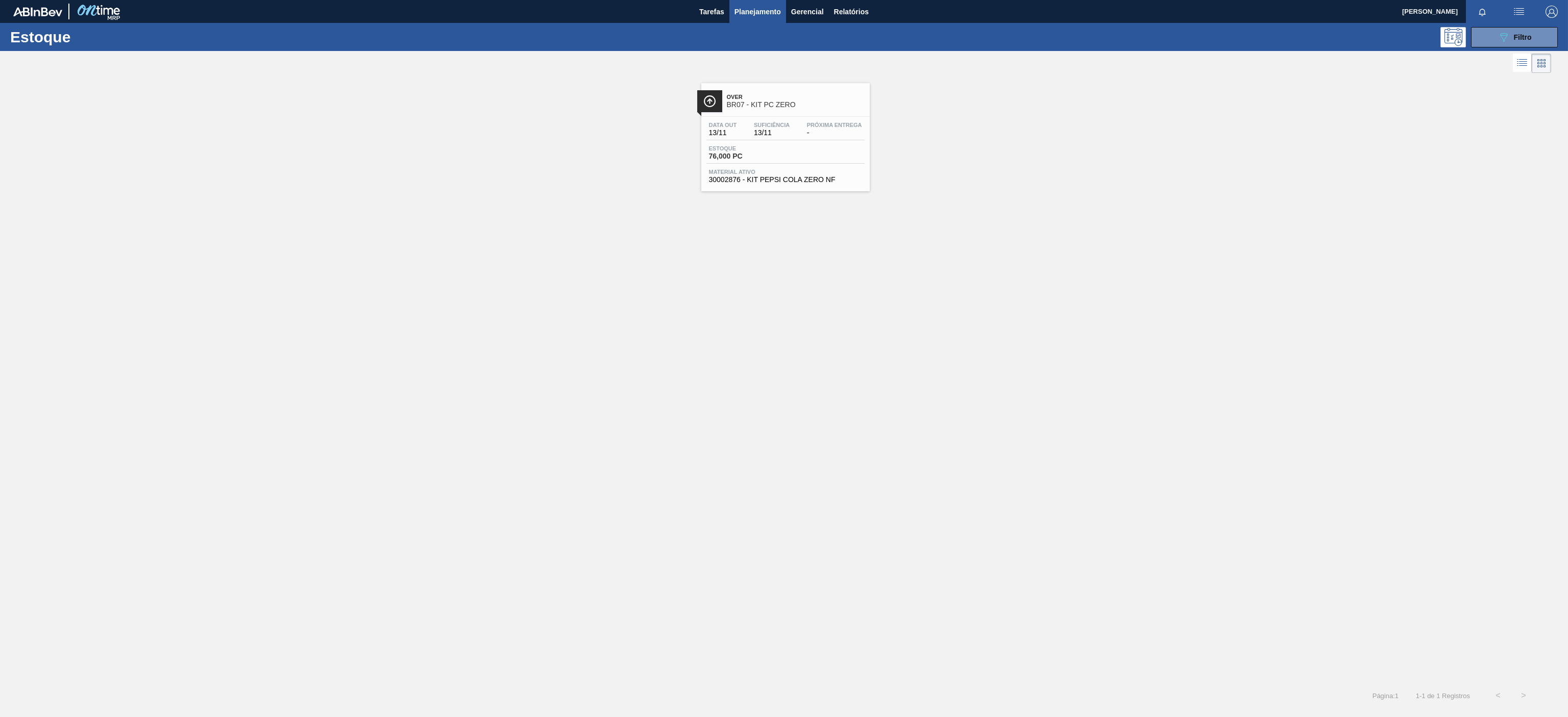
click at [821, 137] on div "Data out 13/11 Suficiência 13/11 Próxima Entrega -" at bounding box center [785, 131] width 158 height 19
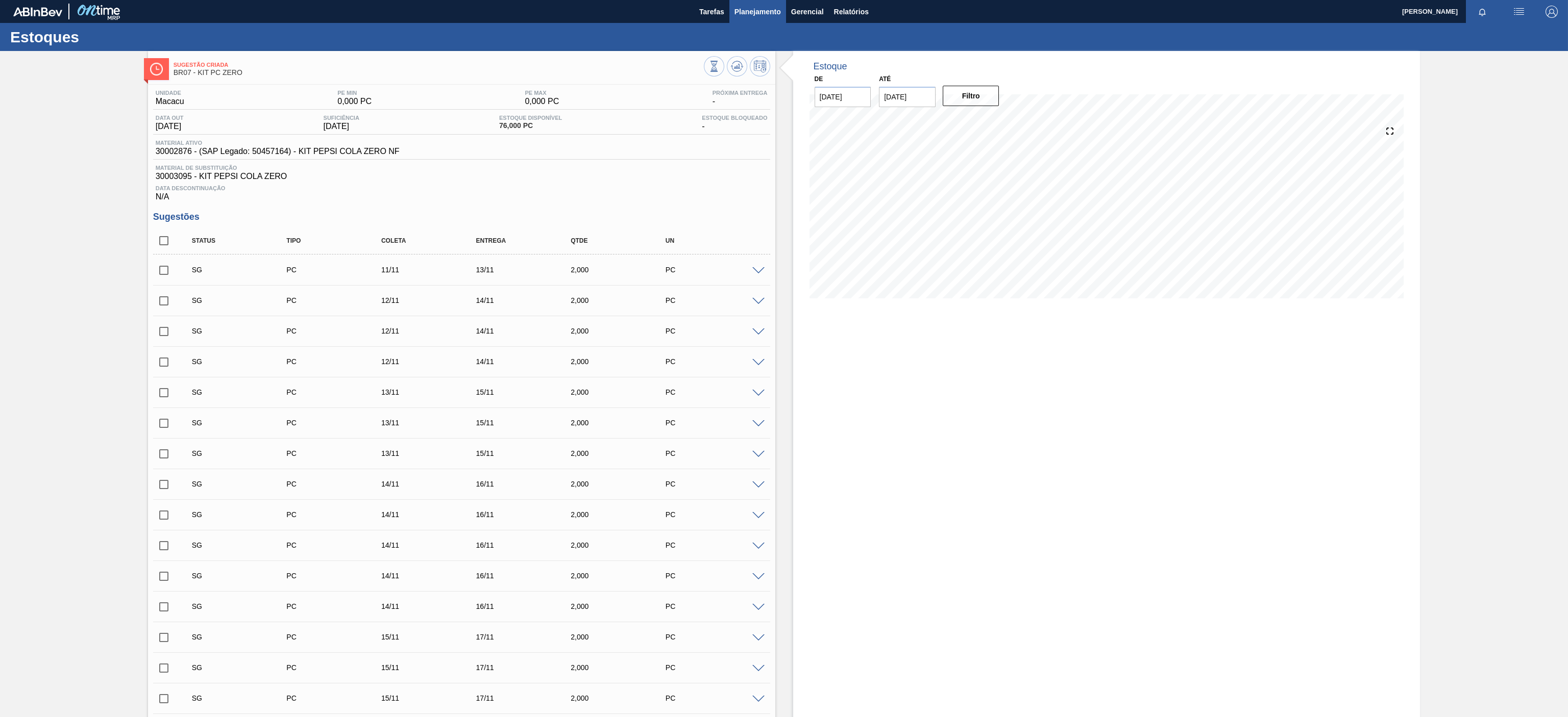
click at [753, 12] on span "Planejamento" at bounding box center [758, 12] width 46 height 12
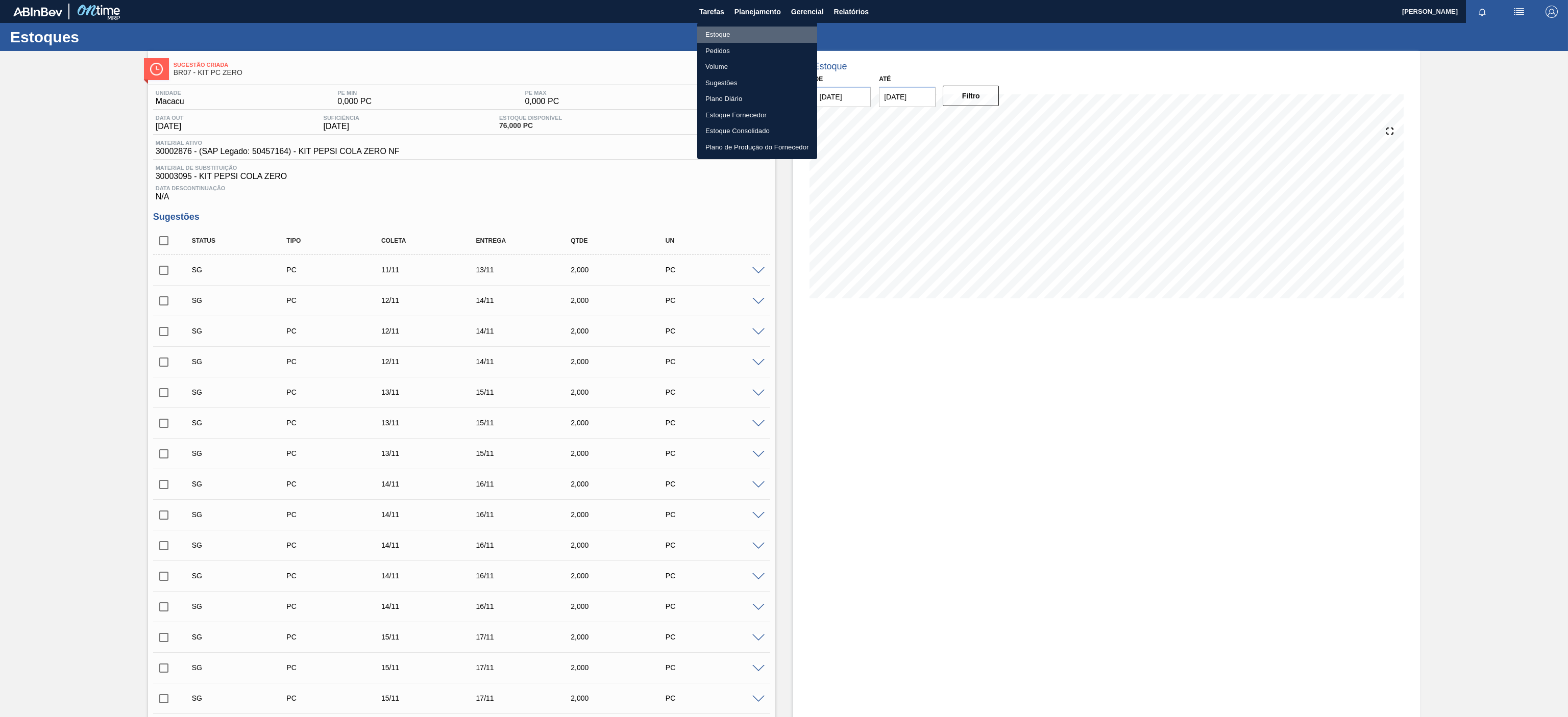
click at [737, 27] on li "Estoque" at bounding box center [757, 35] width 120 height 16
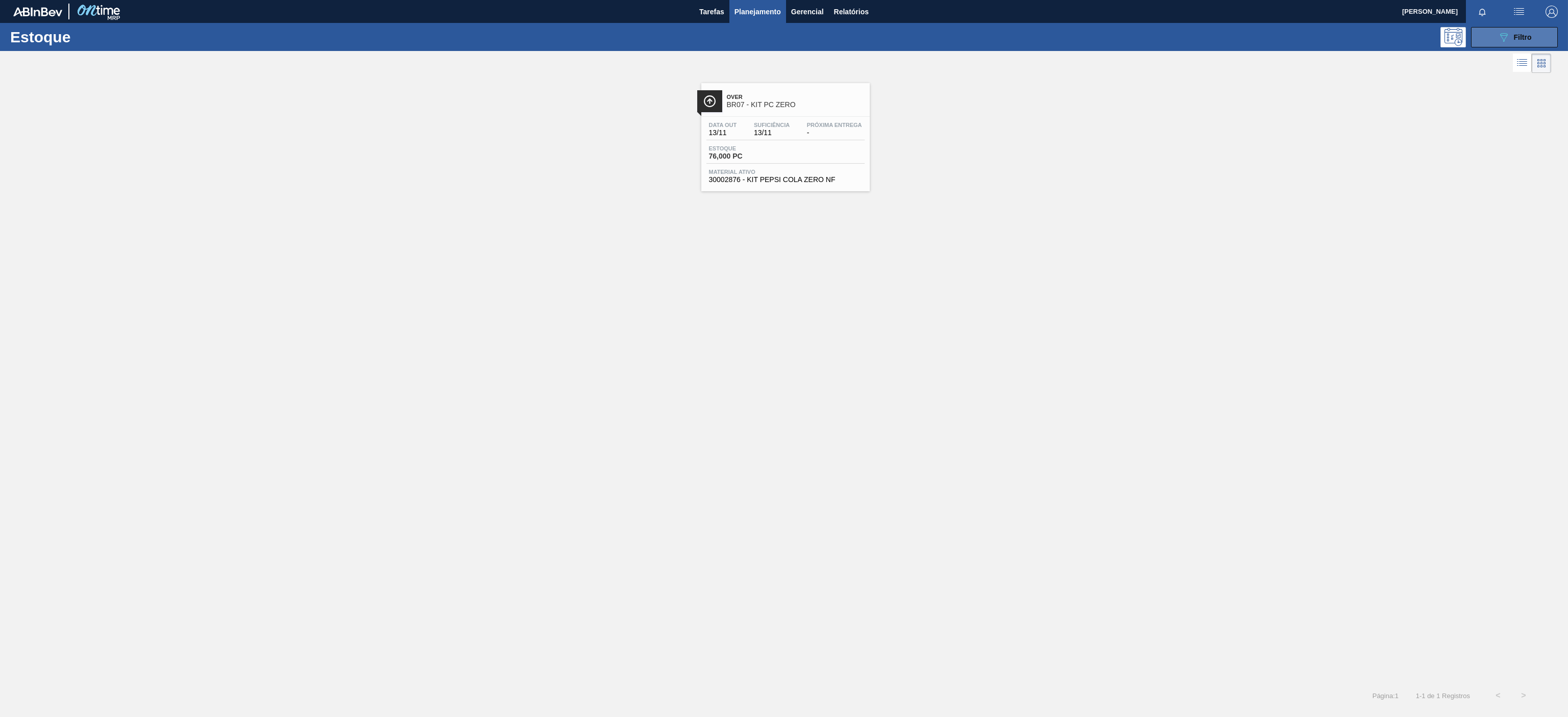
click at [1512, 36] on div "089F7B8B-B2A5-4AFE-B5C0-19BA573D28AC Filtro" at bounding box center [1514, 37] width 34 height 12
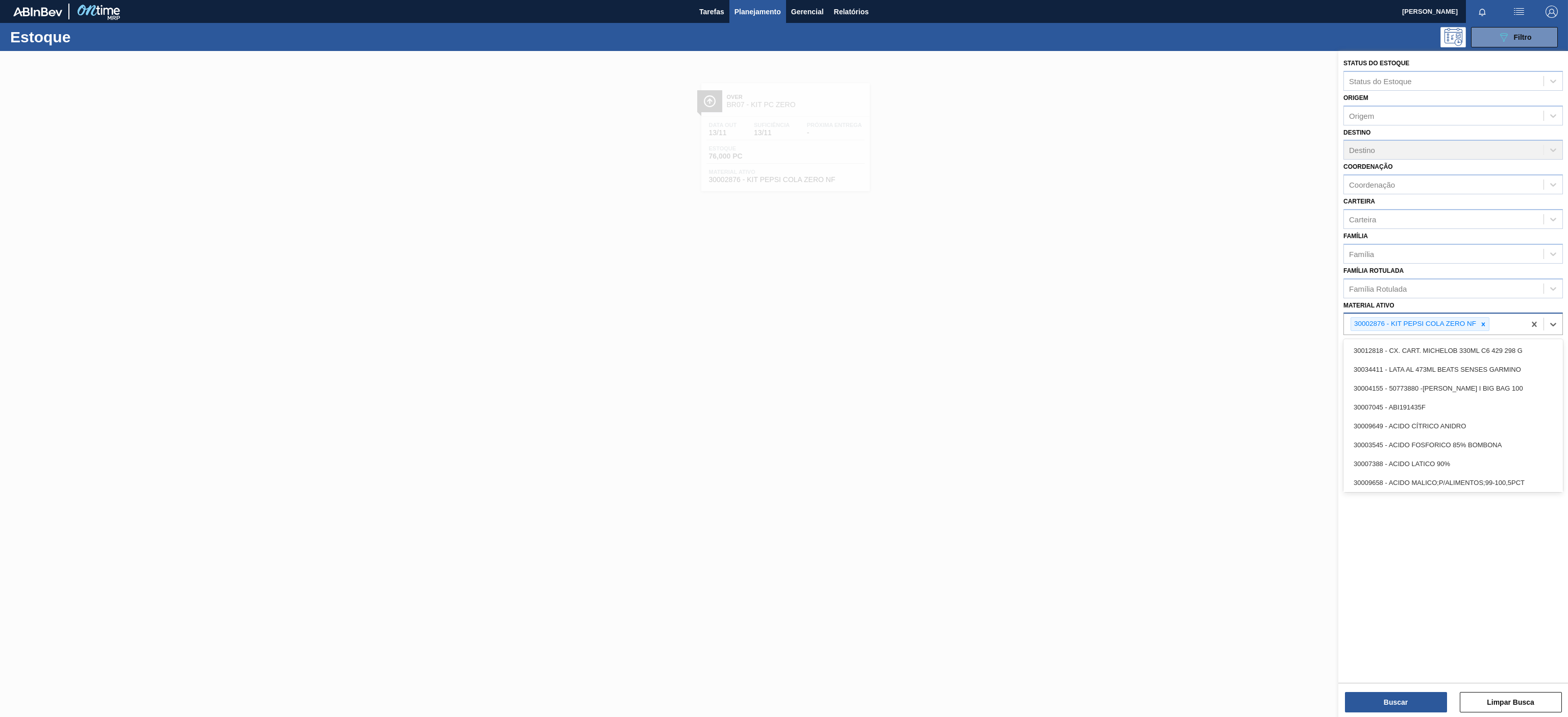
click at [1477, 330] on div "30002876 - KIT PEPSI COLA ZERO NF" at bounding box center [1415, 324] width 127 height 13
click at [1482, 328] on icon at bounding box center [1483, 325] width 7 height 7
paste ativo "30008614"
type ativo "30008614"
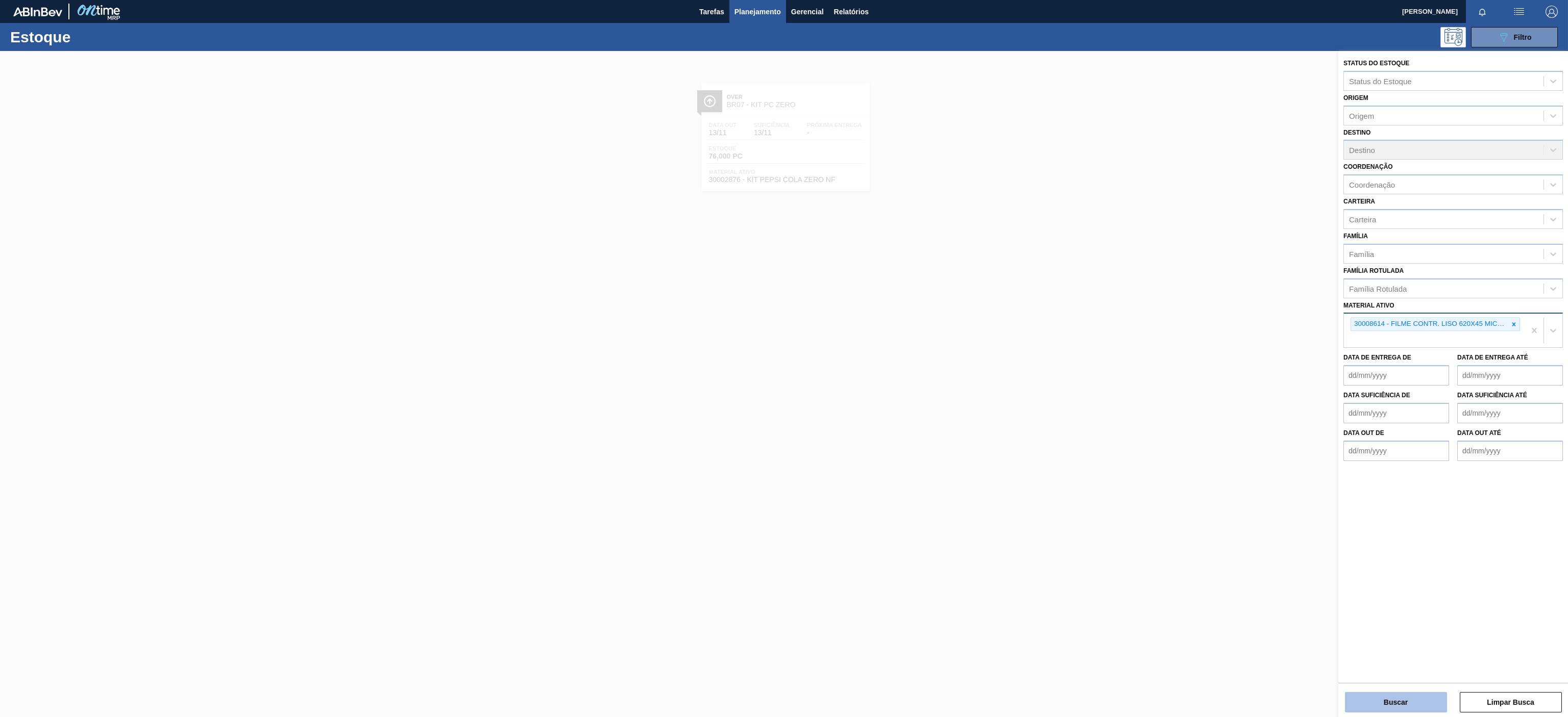
click at [1388, 698] on button "Buscar" at bounding box center [1395, 702] width 102 height 20
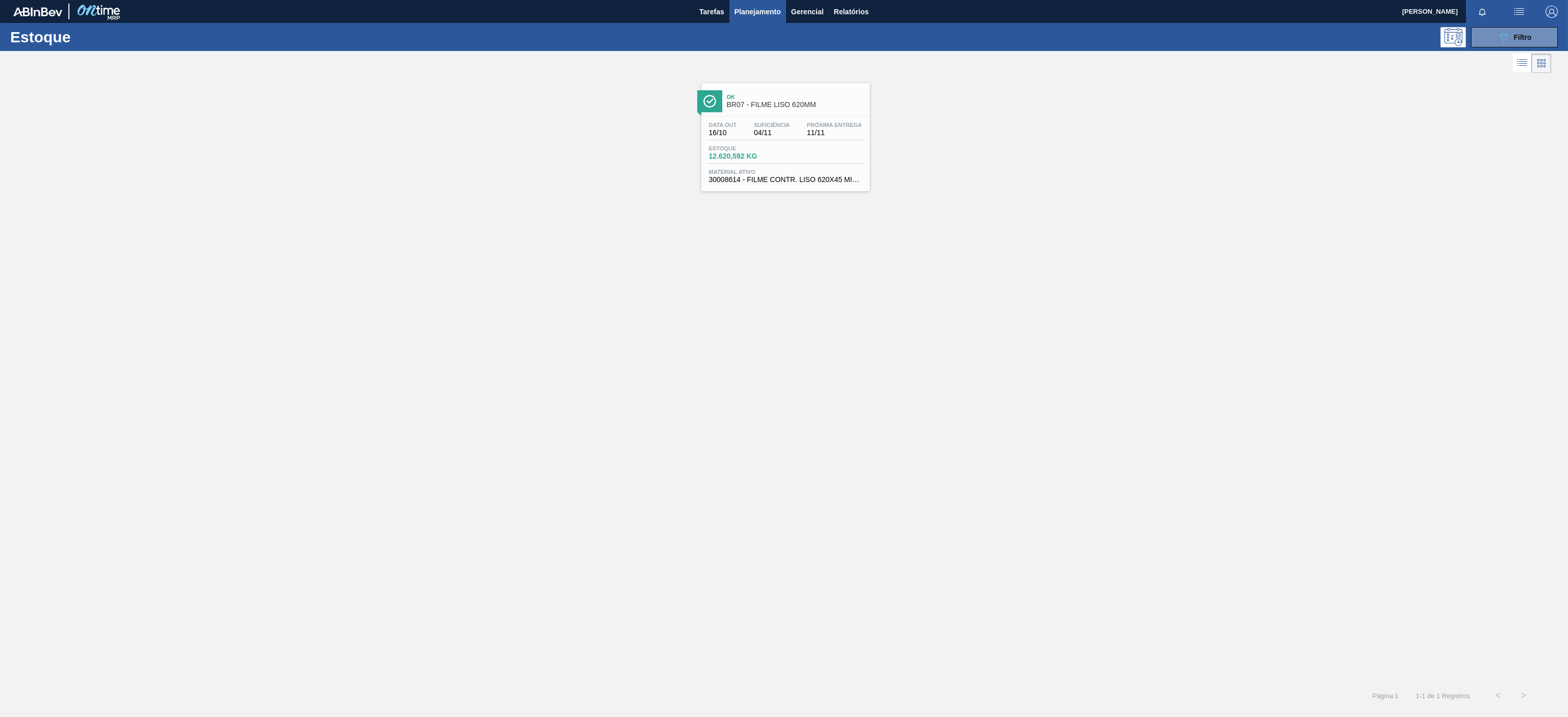
click at [773, 142] on div "Data out 16/10 Suficiência 04/11 Próxima Entrega 11/11 Estoque 12.620,592 KG Ma…" at bounding box center [785, 151] width 168 height 69
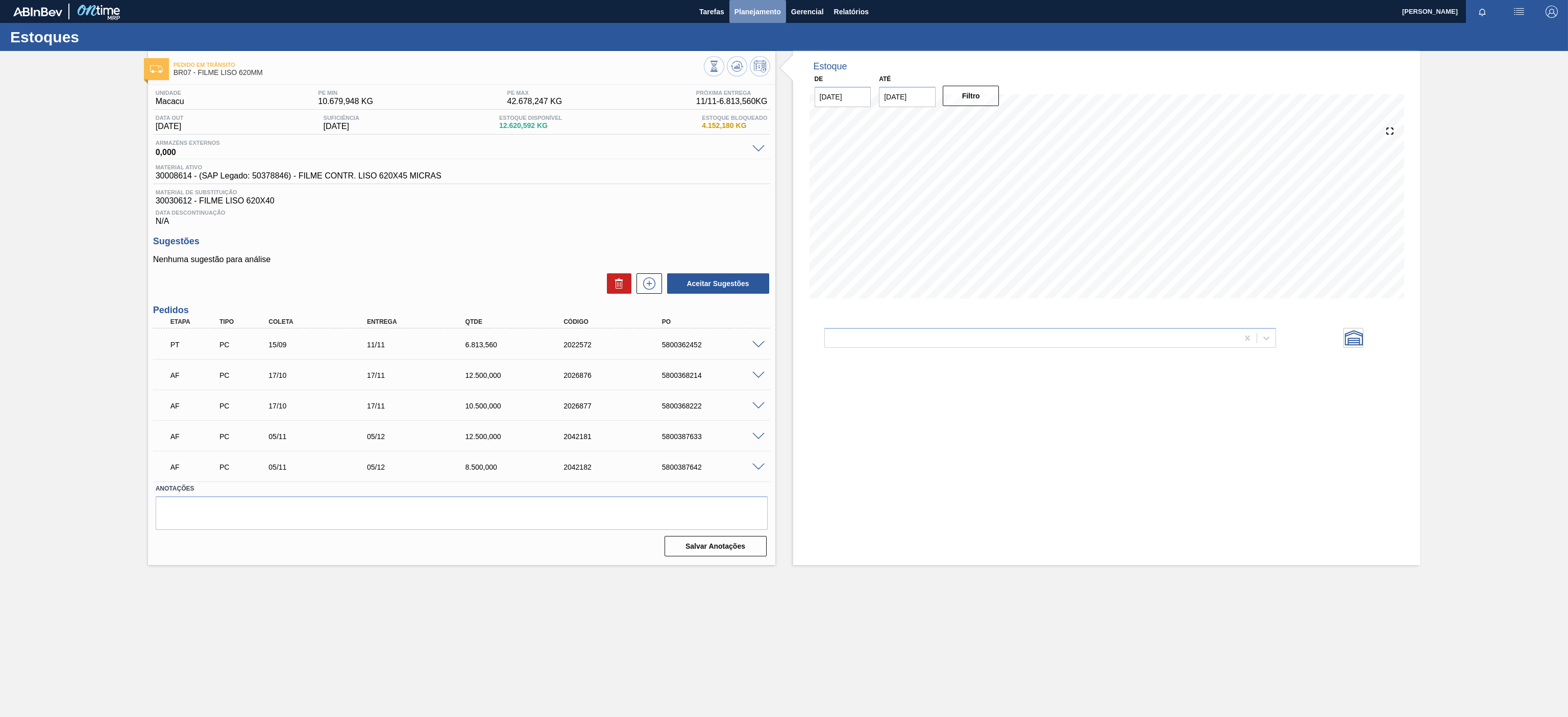
click at [764, 9] on span "Planejamento" at bounding box center [758, 12] width 46 height 12
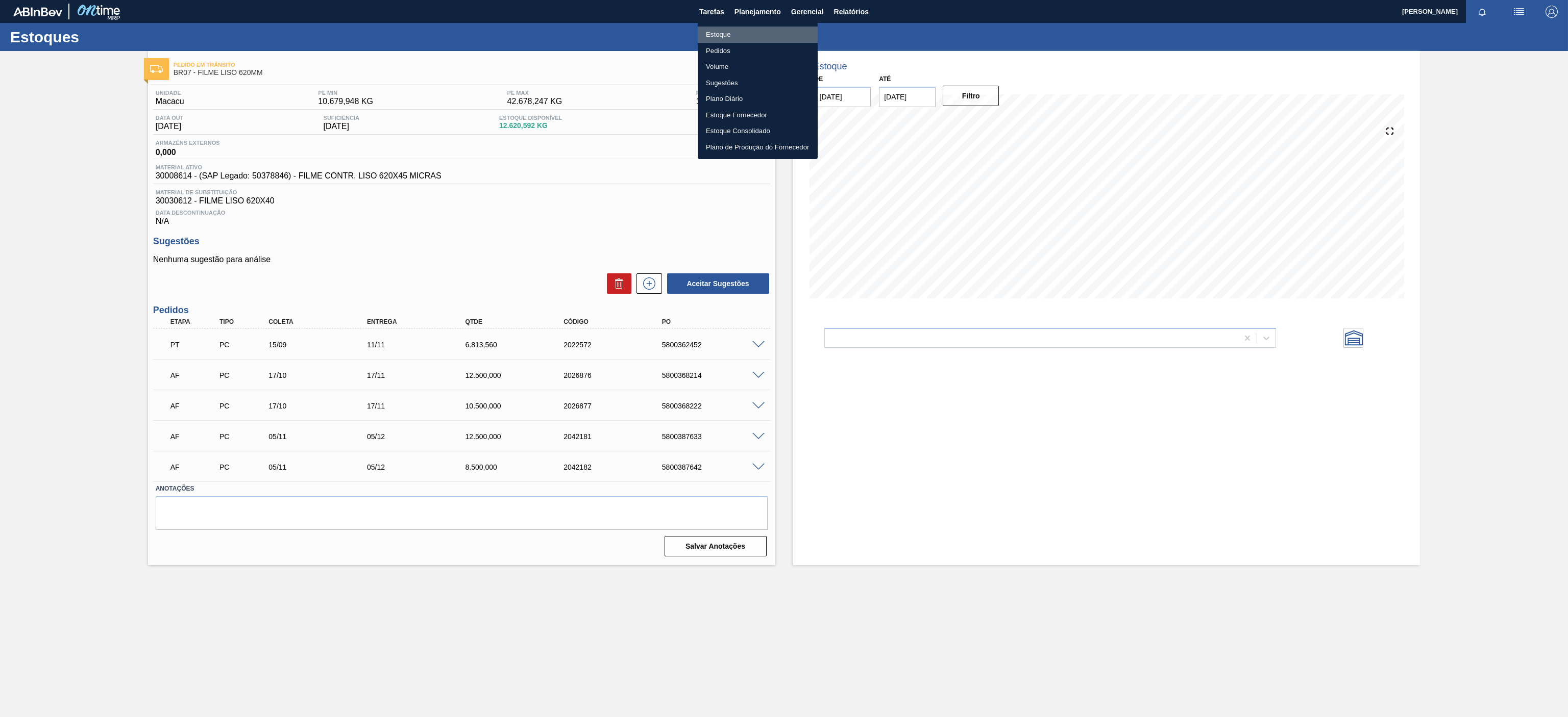
click at [727, 30] on li "Estoque" at bounding box center [758, 35] width 120 height 16
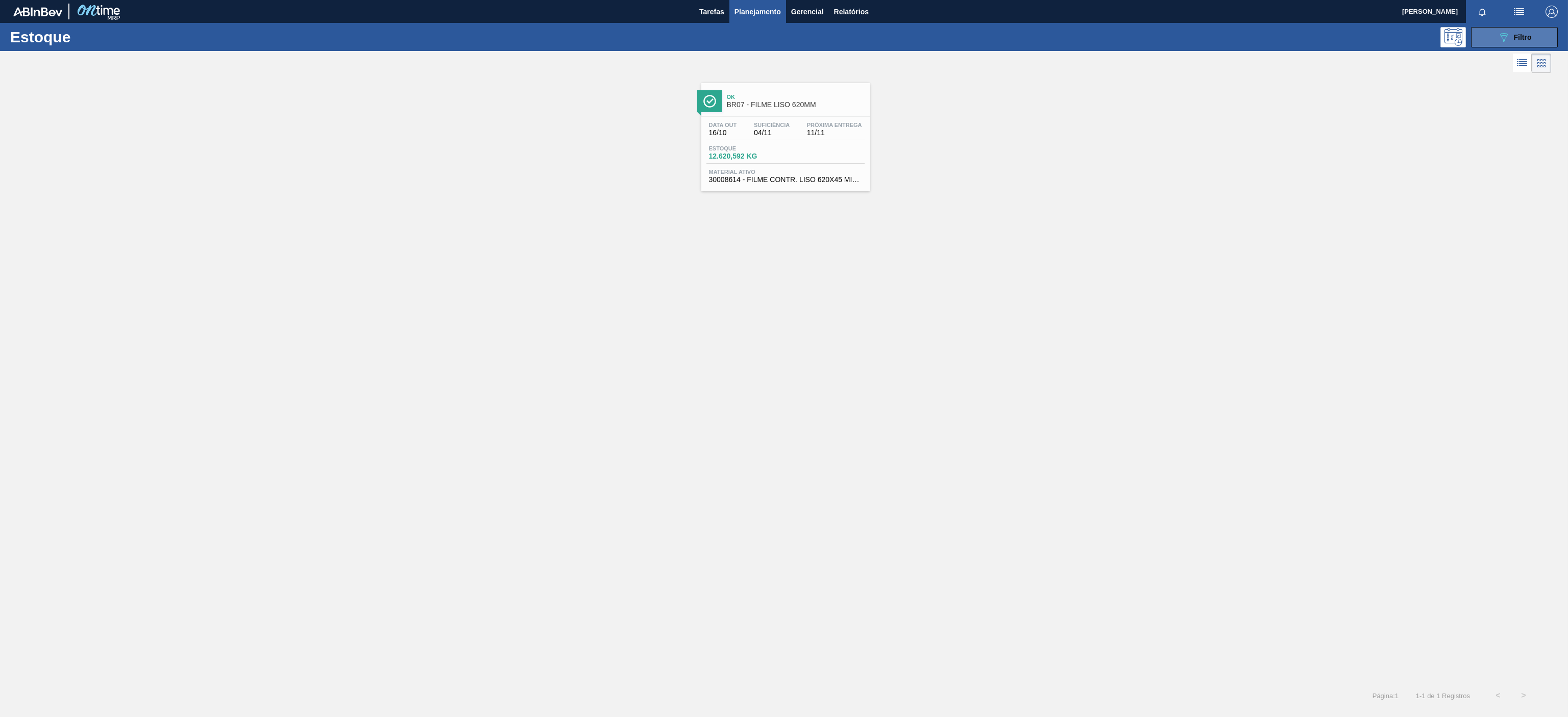
click at [1523, 37] on span "Filtro" at bounding box center [1523, 37] width 18 height 8
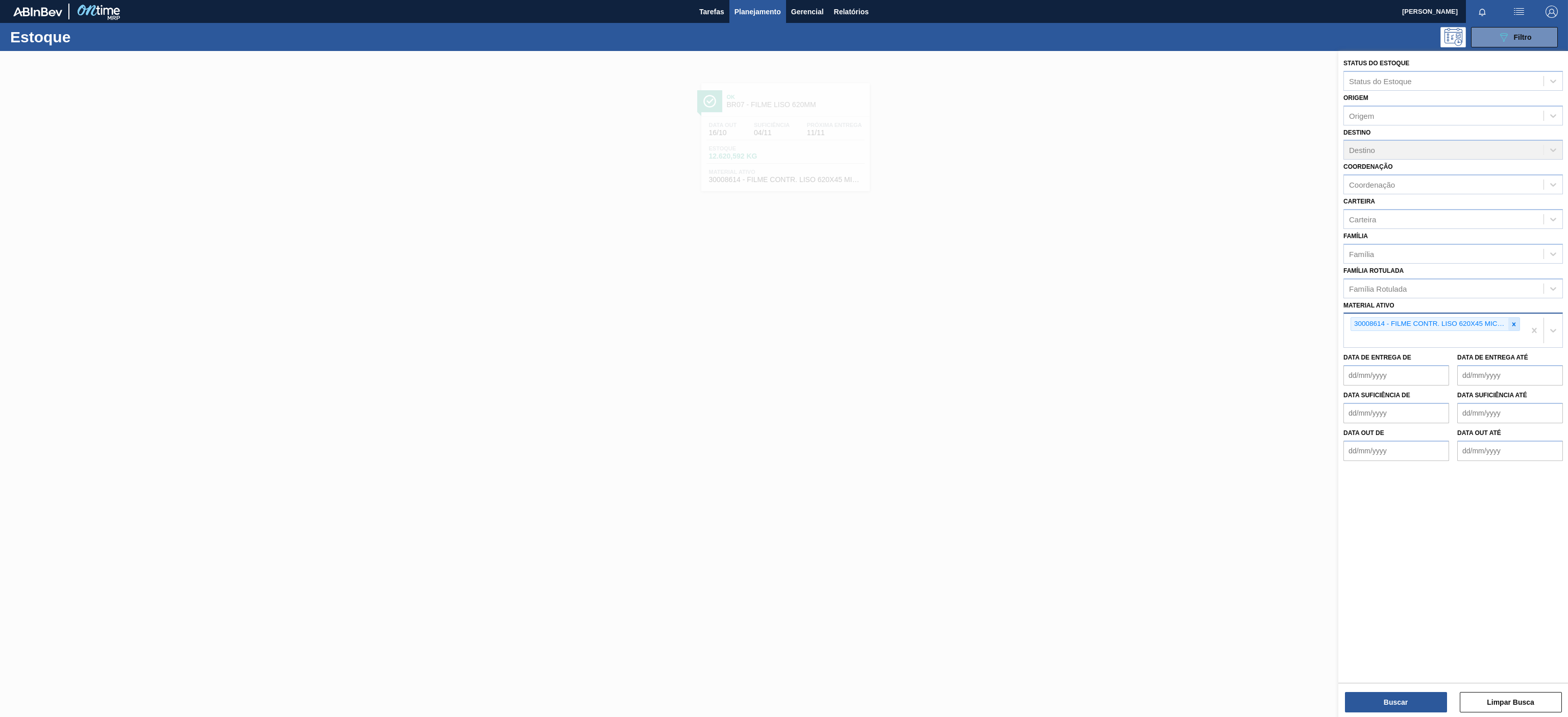
click at [1515, 330] on div at bounding box center [1514, 324] width 11 height 13
paste ativo "30003821"
type ativo "30003821"
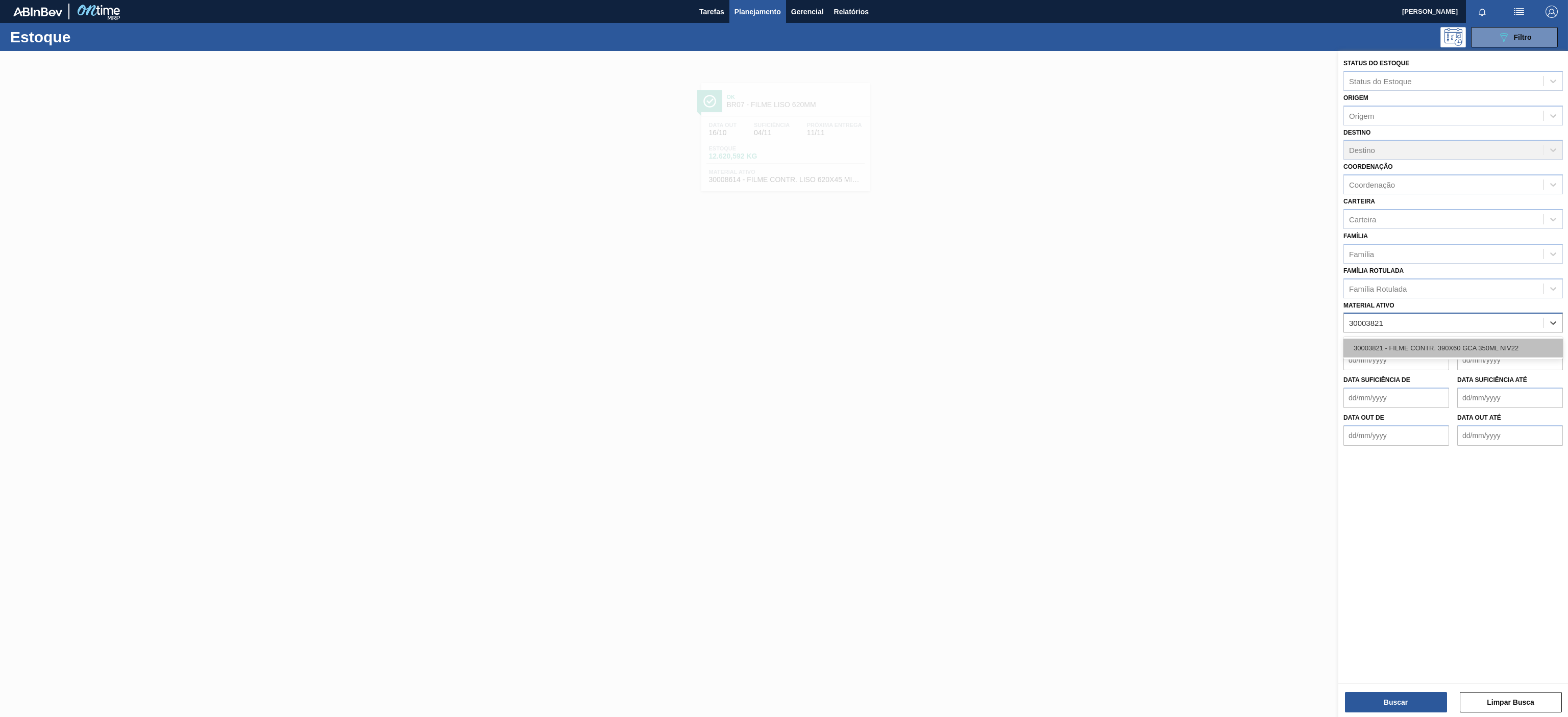
click at [1482, 342] on div "30003821 - FILME CONTR. 390X60 GCA 350ML NIV22" at bounding box center [1453, 348] width 220 height 19
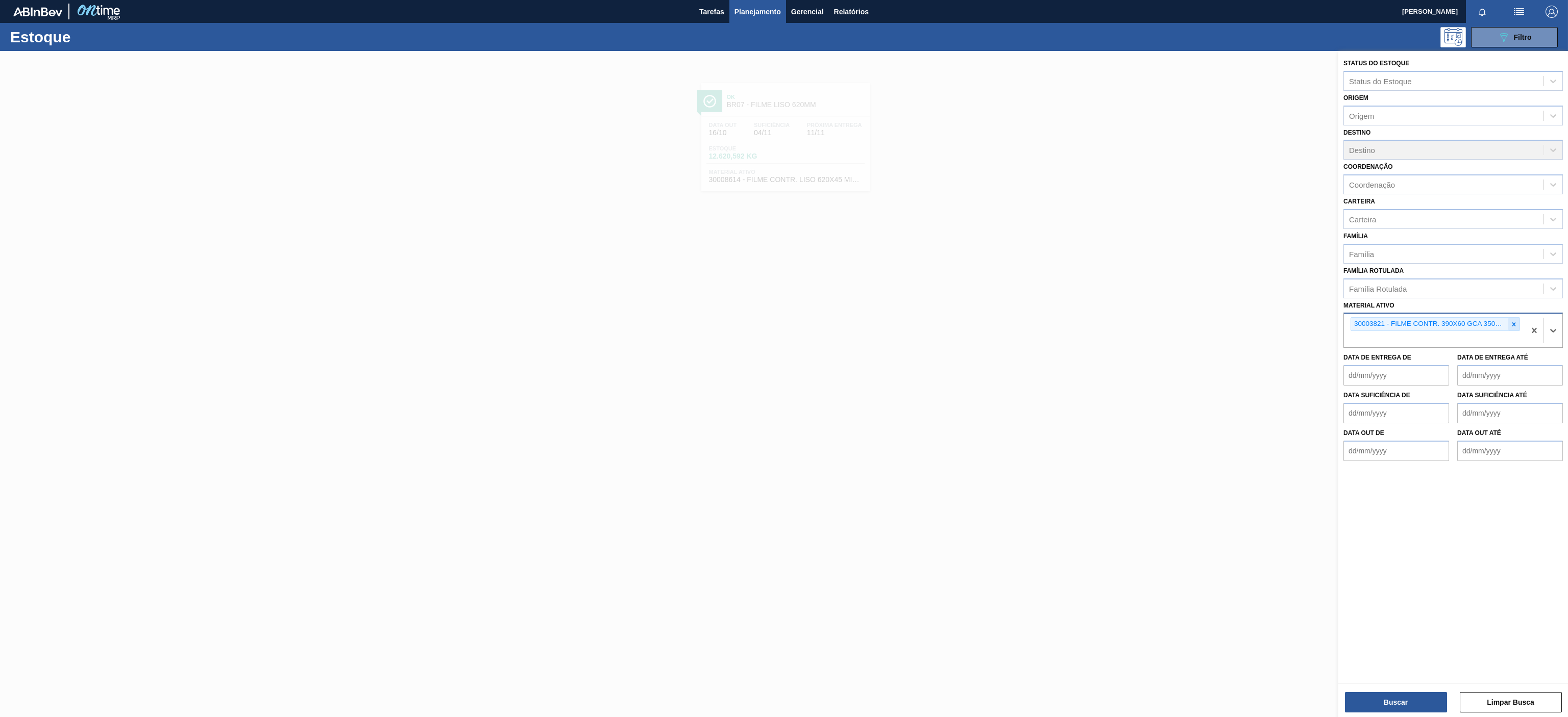
click at [1513, 323] on icon at bounding box center [1514, 325] width 7 height 7
paste ativo "30034310"
type ativo "30034310"
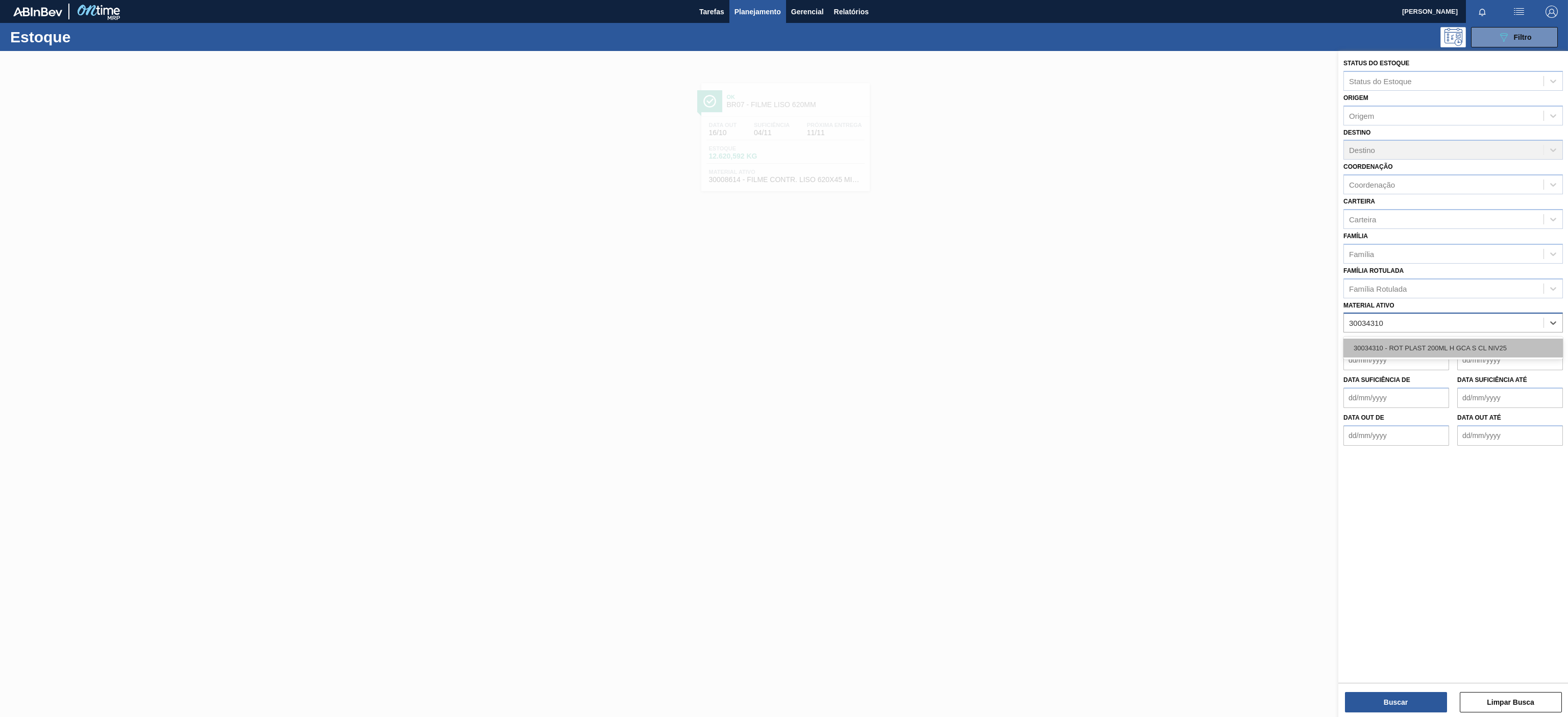
click at [1471, 350] on div "30034310 - ROT PLAST 200ML H GCA S CL NIV25" at bounding box center [1453, 348] width 220 height 19
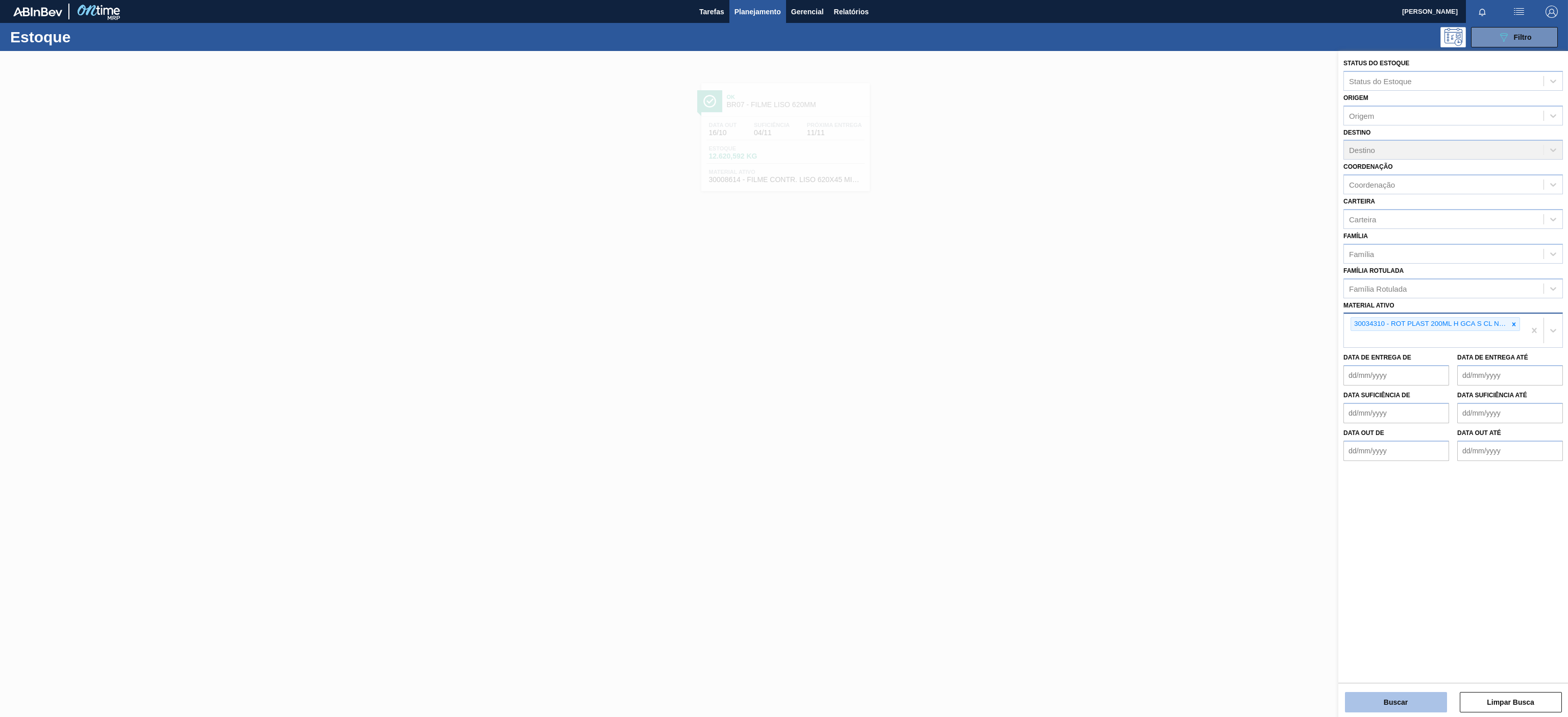
click at [1394, 698] on button "Buscar" at bounding box center [1395, 702] width 102 height 20
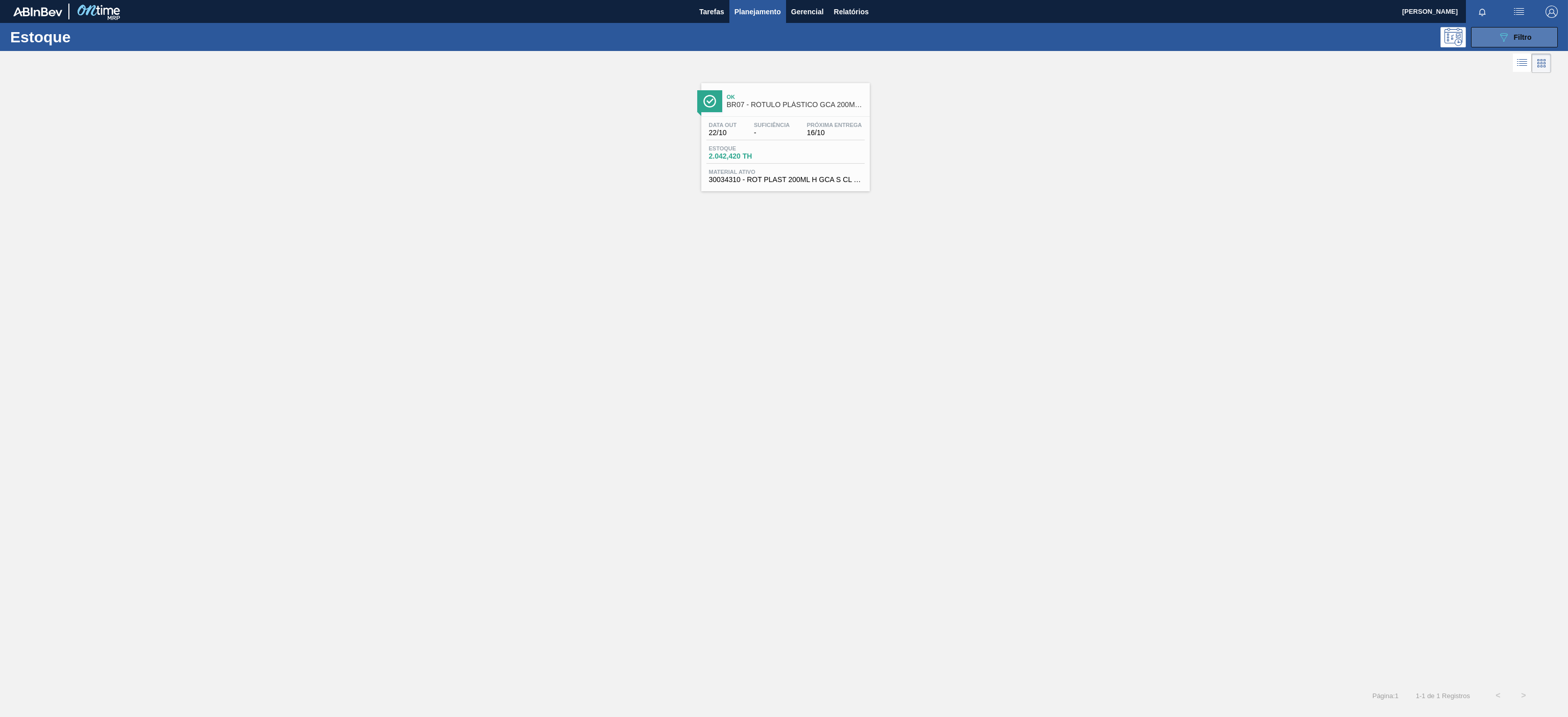
click at [1510, 47] on button "089F7B8B-B2A5-4AFE-B5C0-19BA573D28AC Filtro" at bounding box center [1514, 36] width 86 height 20
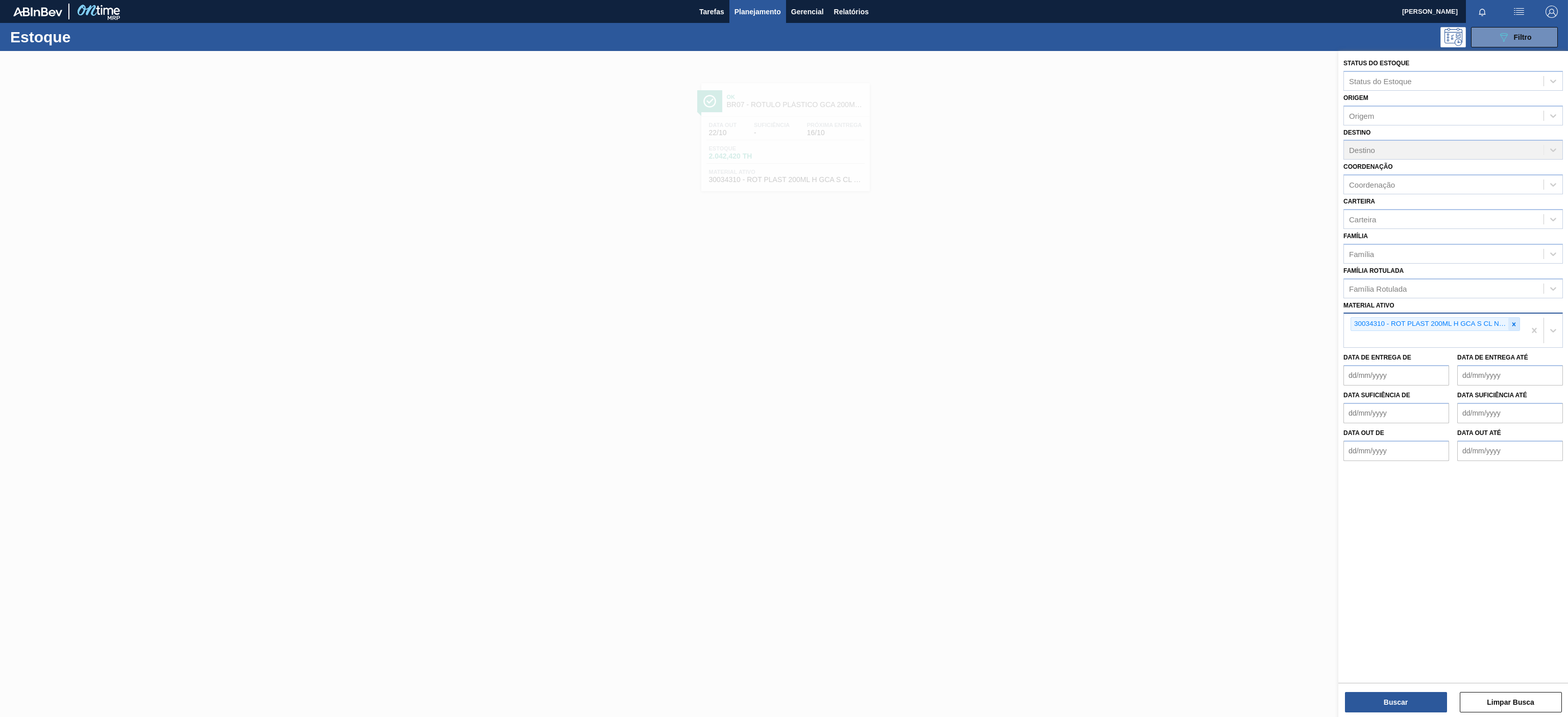
click at [1510, 322] on icon at bounding box center [1514, 325] width 7 height 7
paste ativo "30031905"
type ativo "30031905"
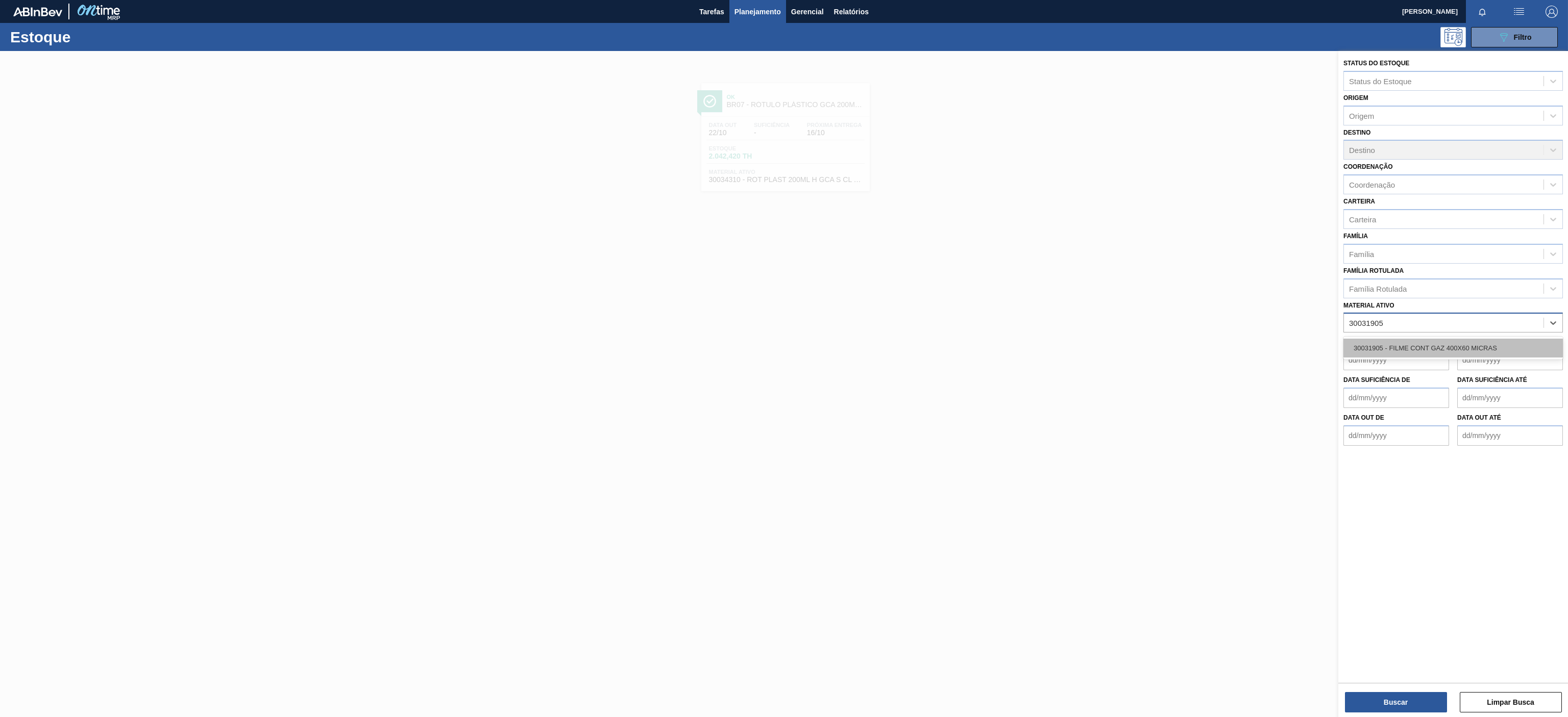
click at [1476, 349] on div "30031905 - FILME CONT GAZ 400X60 MICRAS" at bounding box center [1453, 348] width 220 height 19
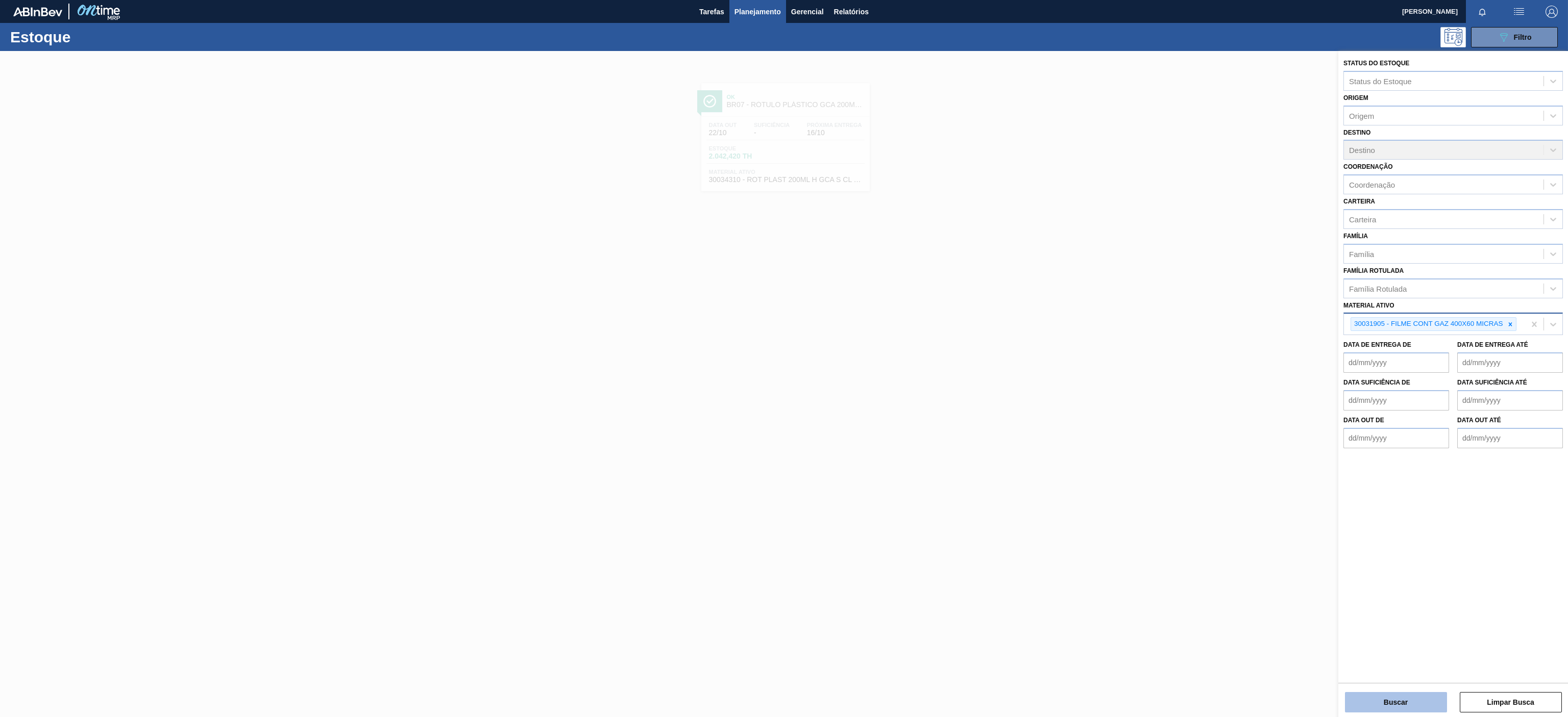
click at [1412, 701] on button "Buscar" at bounding box center [1395, 702] width 102 height 20
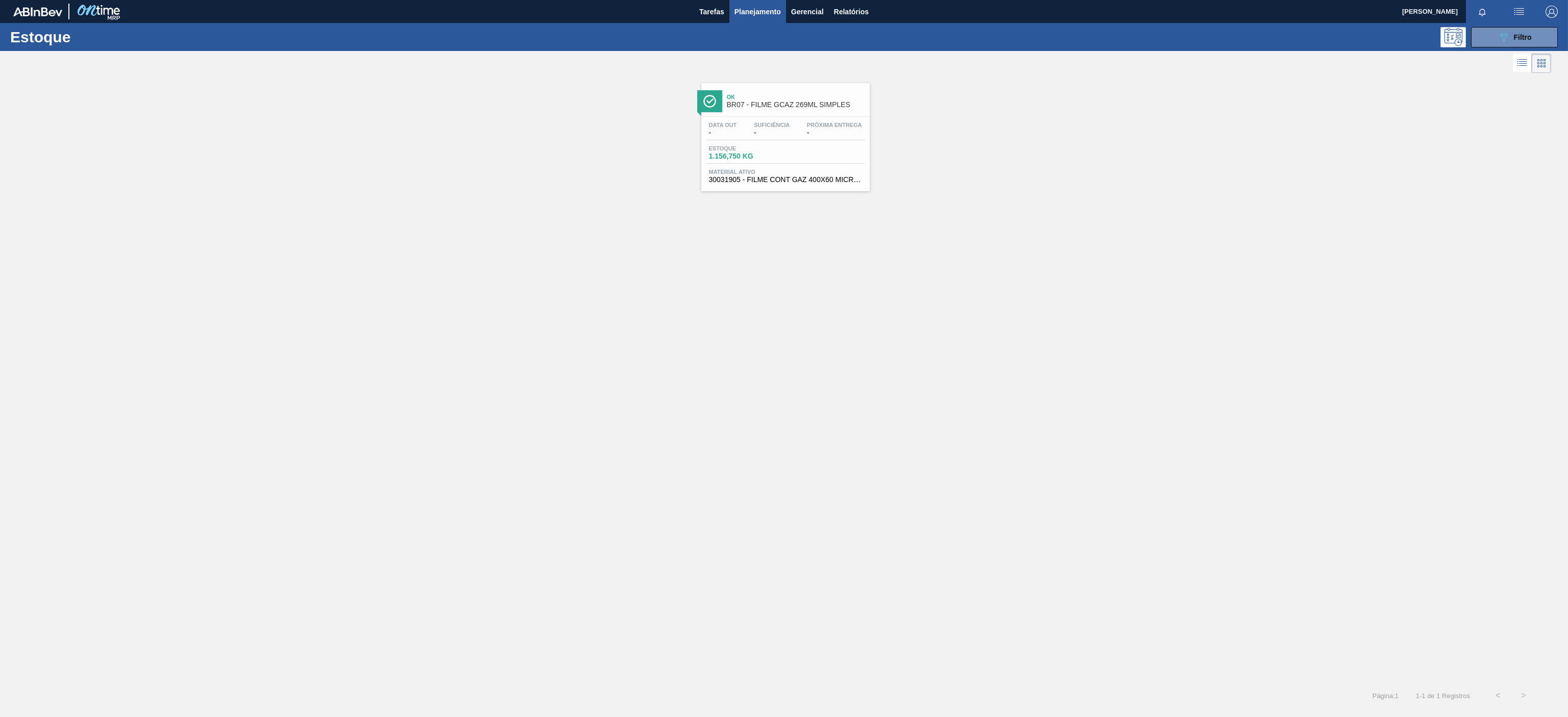
click at [773, 112] on div "Ok BR07 - FILME GCAZ 269ML SIMPLES" at bounding box center [796, 101] width 138 height 23
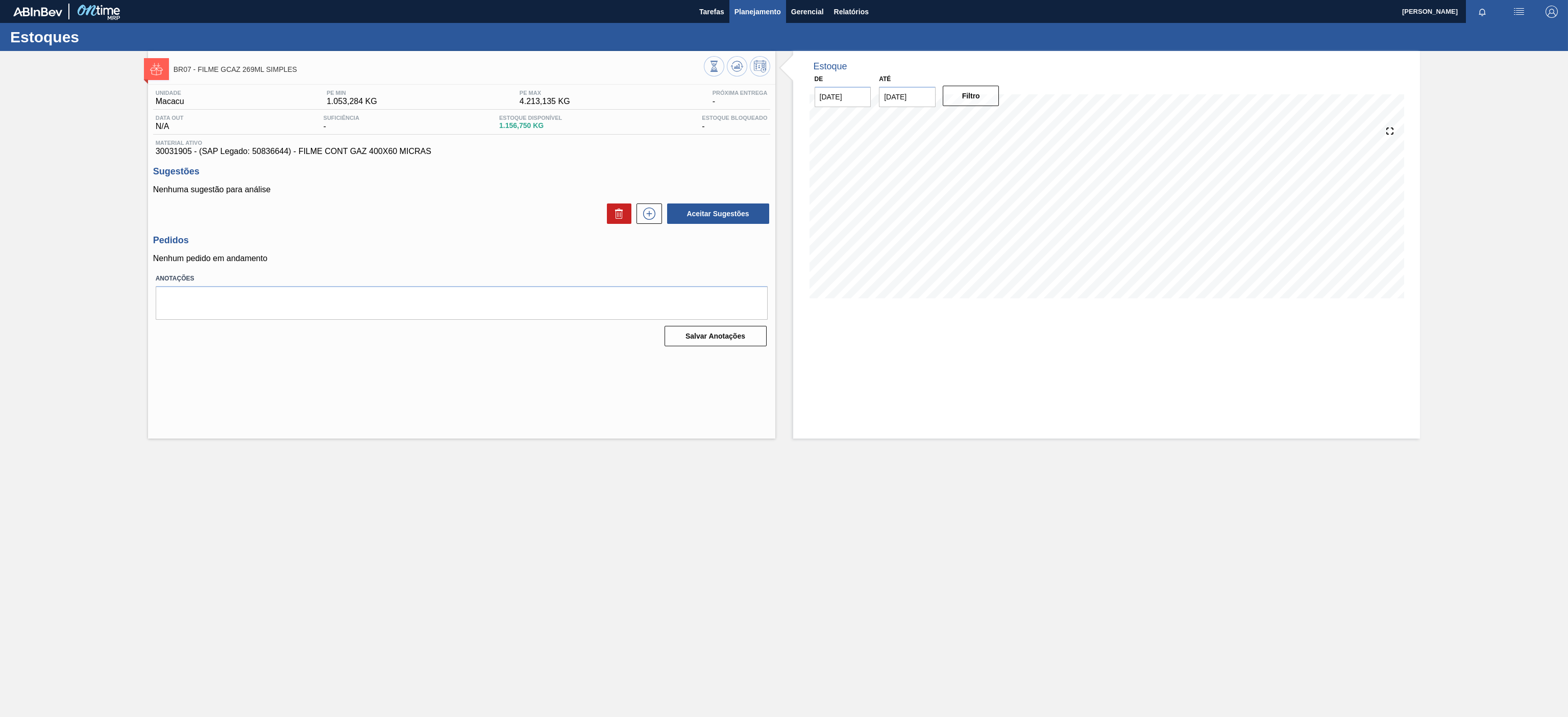
click at [769, 21] on button "Planejamento" at bounding box center [758, 11] width 57 height 23
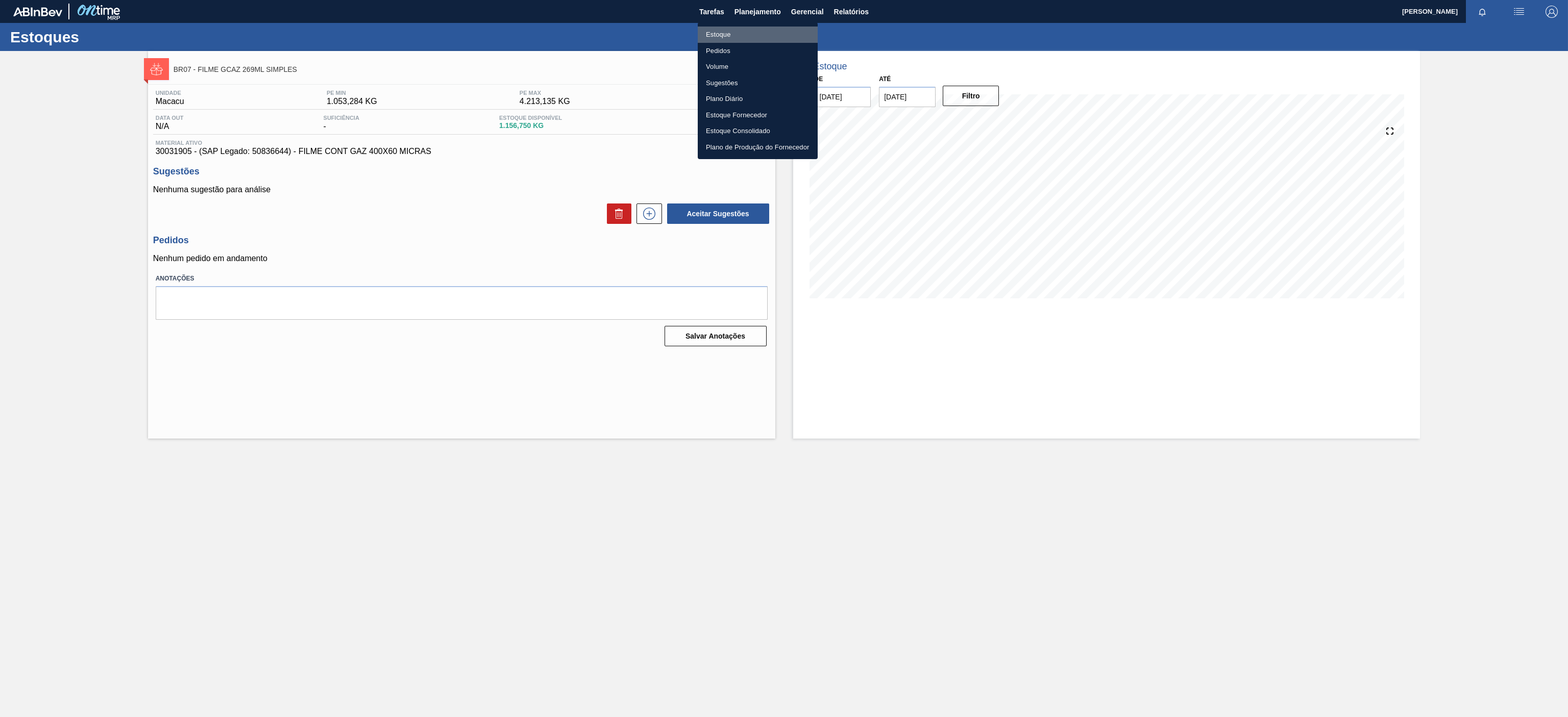
click at [720, 28] on li "Estoque" at bounding box center [758, 35] width 120 height 16
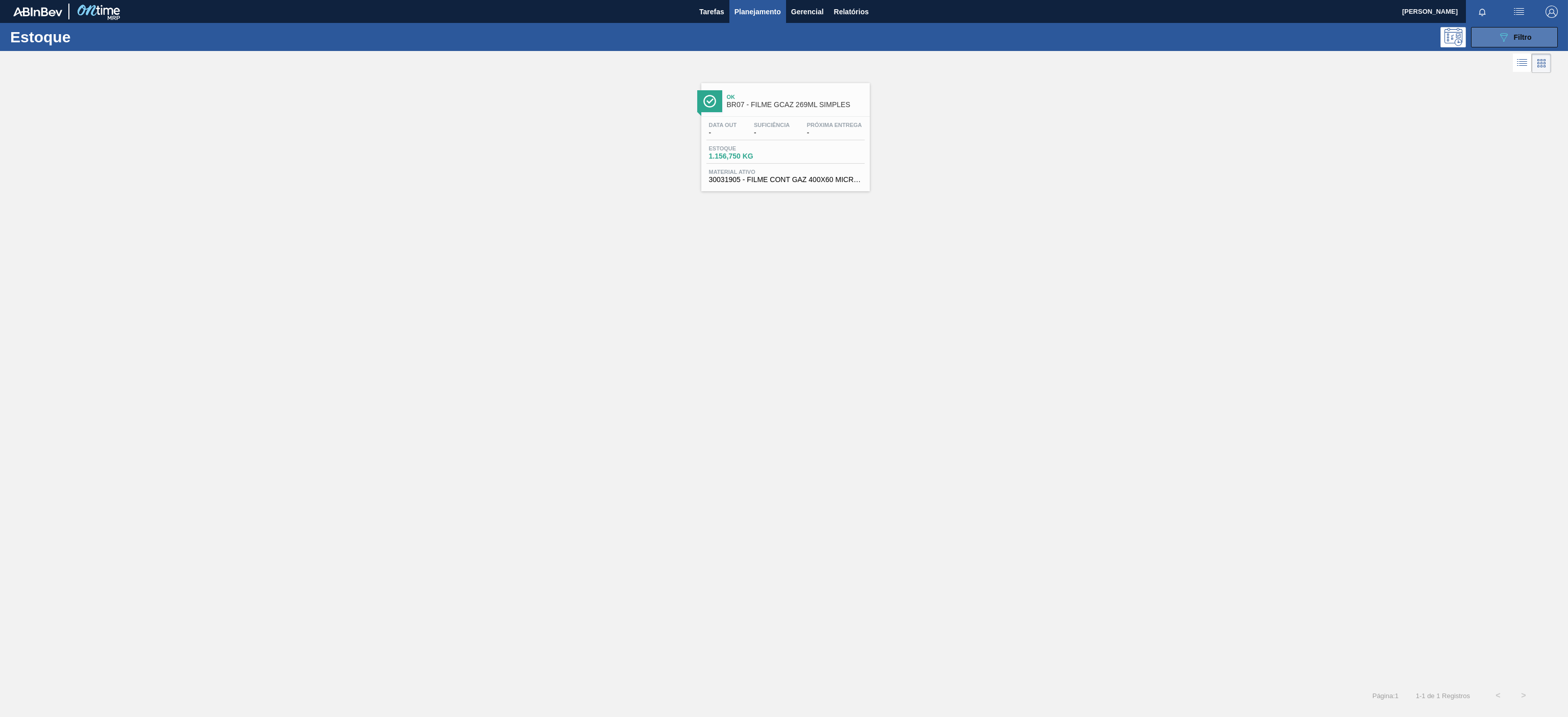
click at [1507, 34] on icon "089F7B8B-B2A5-4AFE-B5C0-19BA573D28AC" at bounding box center [1503, 37] width 12 height 12
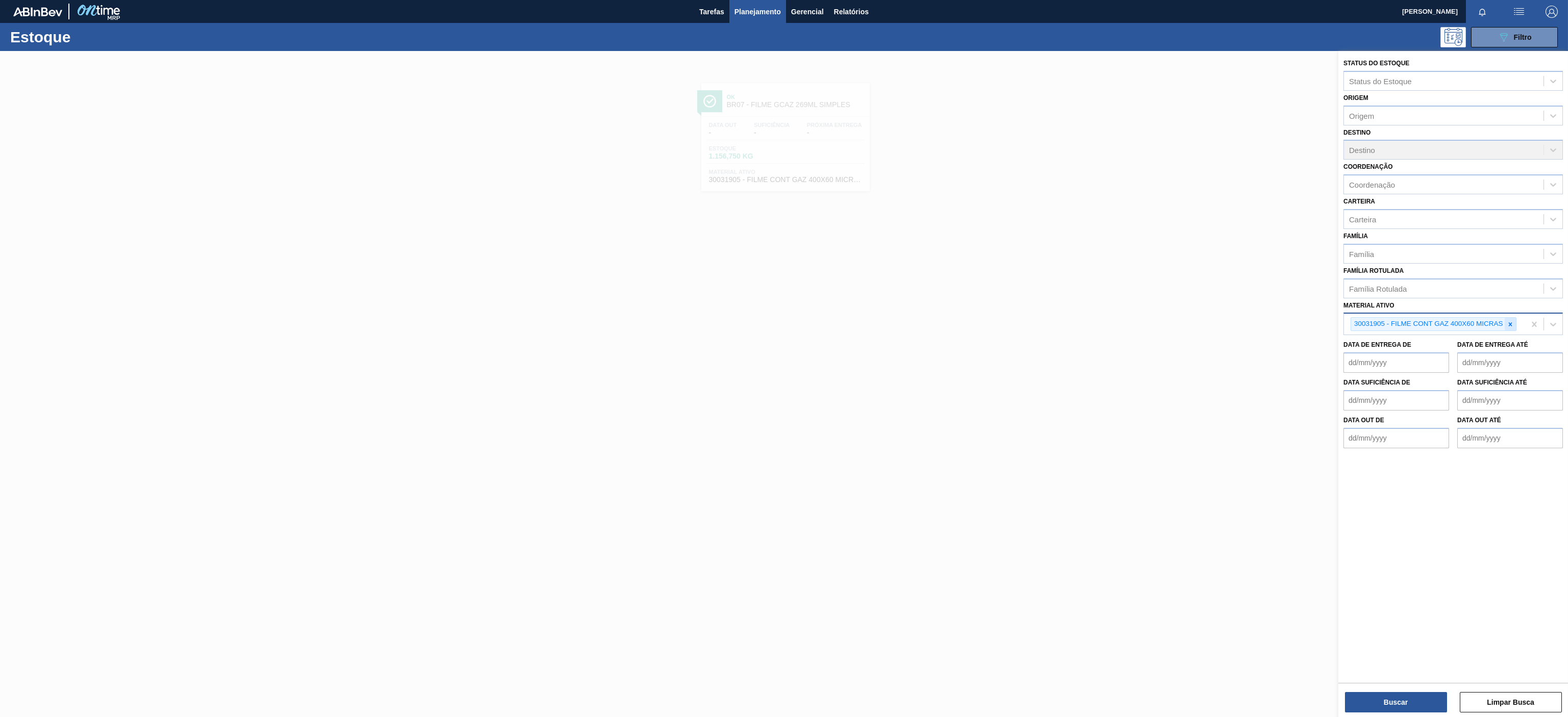
click at [1508, 330] on div at bounding box center [1510, 324] width 11 height 13
paste ativo "30030646"
type ativo "30030646"
click at [1476, 351] on div "30030646 - TAMPA PLAST INJECAP PEPSI ZERO NIV24" at bounding box center [1453, 348] width 220 height 19
click at [1405, 693] on button "Buscar" at bounding box center [1395, 702] width 102 height 20
